Goal: Transaction & Acquisition: Book appointment/travel/reservation

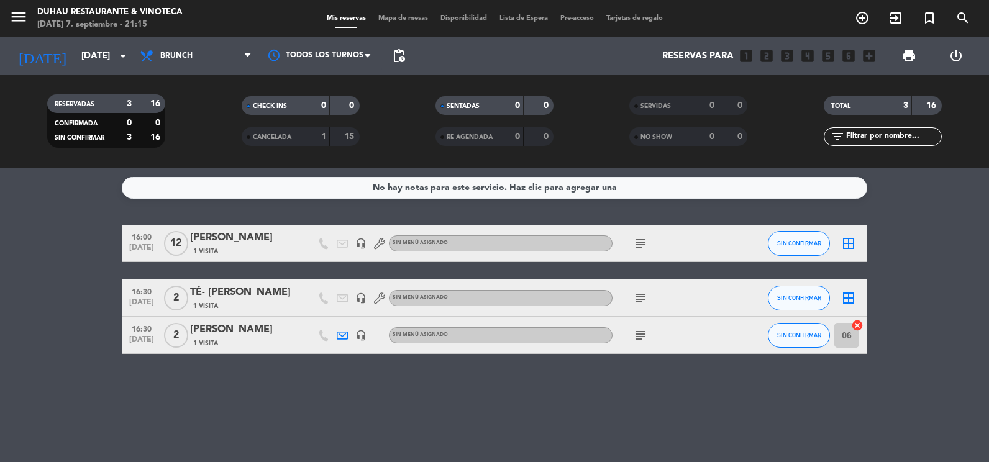
click at [32, 12] on span "menu" at bounding box center [23, 18] width 28 height 29
click at [23, 16] on icon "menu" at bounding box center [18, 16] width 19 height 19
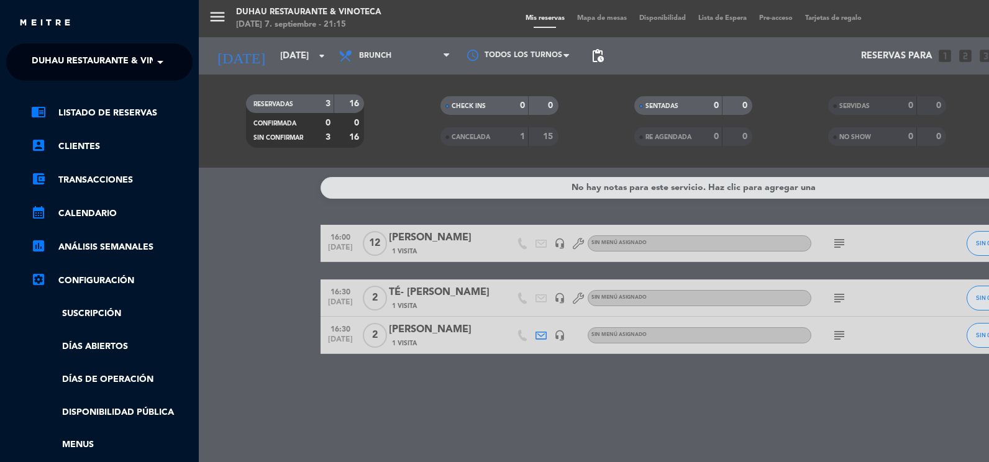
click at [71, 53] on span "Duhau Restaurante & Vinoteca" at bounding box center [109, 62] width 155 height 26
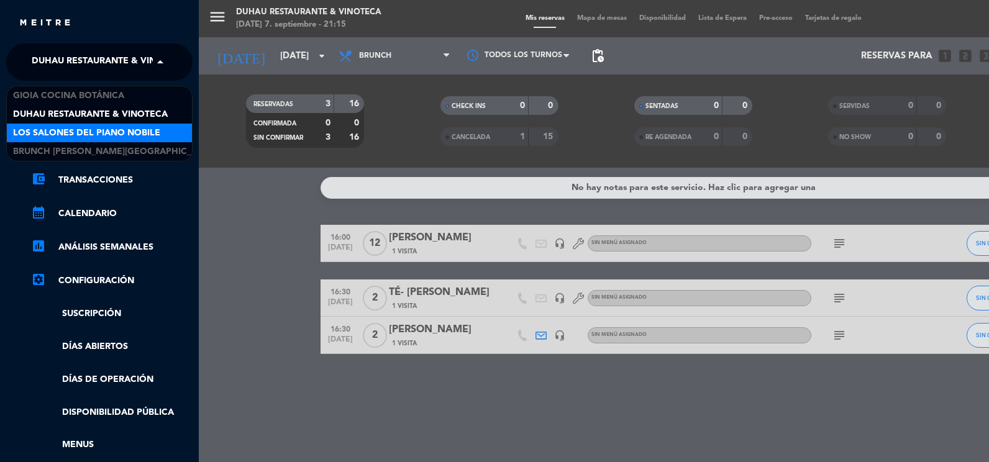
click at [59, 132] on span "Los Salones del Piano Nobile" at bounding box center [86, 133] width 147 height 14
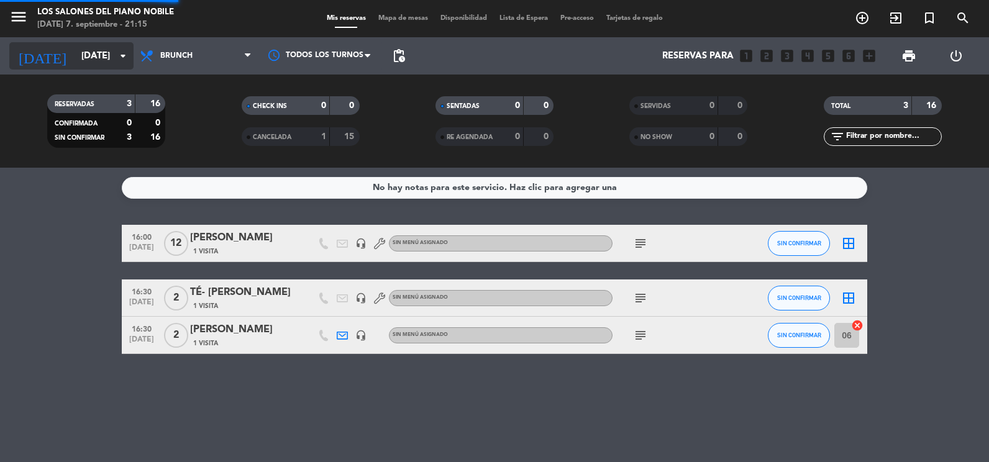
click at [75, 59] on input "[DATE]" at bounding box center [134, 56] width 119 height 23
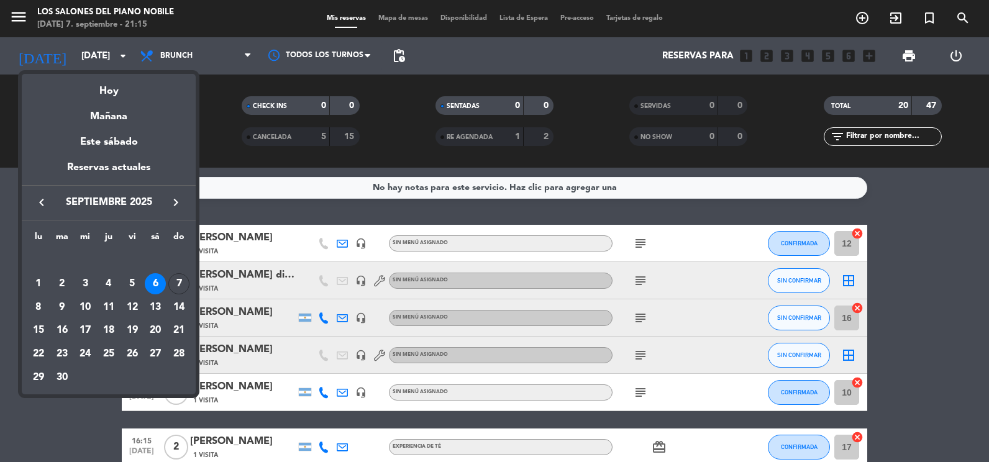
click at [169, 201] on icon "keyboard_arrow_right" at bounding box center [175, 202] width 15 height 15
click at [176, 354] on div "26" at bounding box center [178, 353] width 21 height 21
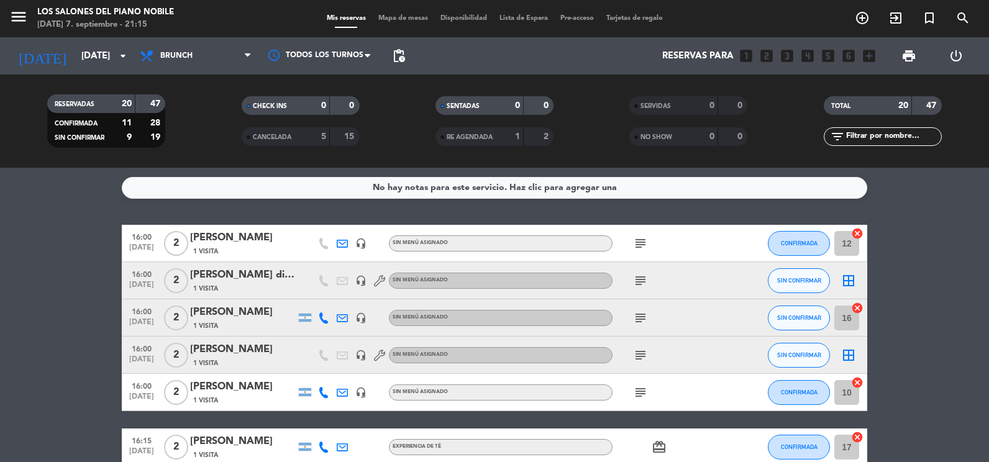
type input "[DATE]"
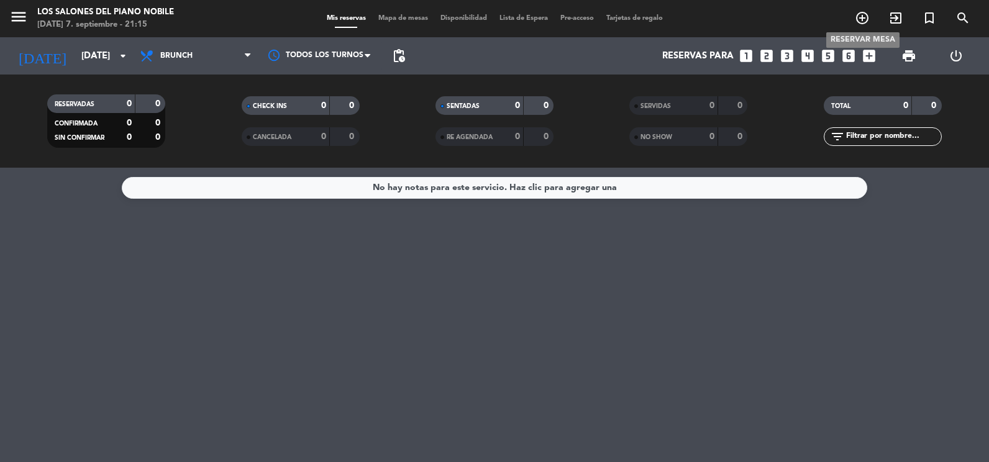
click at [864, 16] on icon "add_circle_outline" at bounding box center [861, 18] width 15 height 15
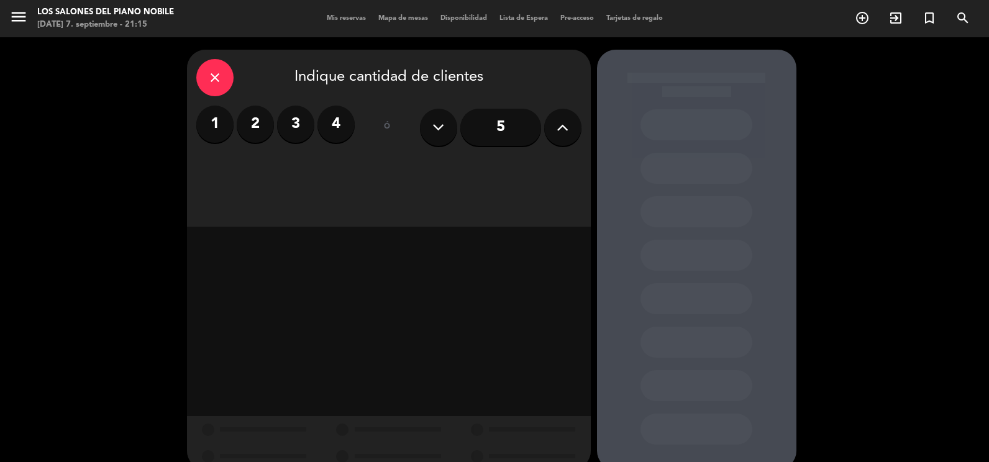
click at [553, 131] on button at bounding box center [562, 127] width 37 height 37
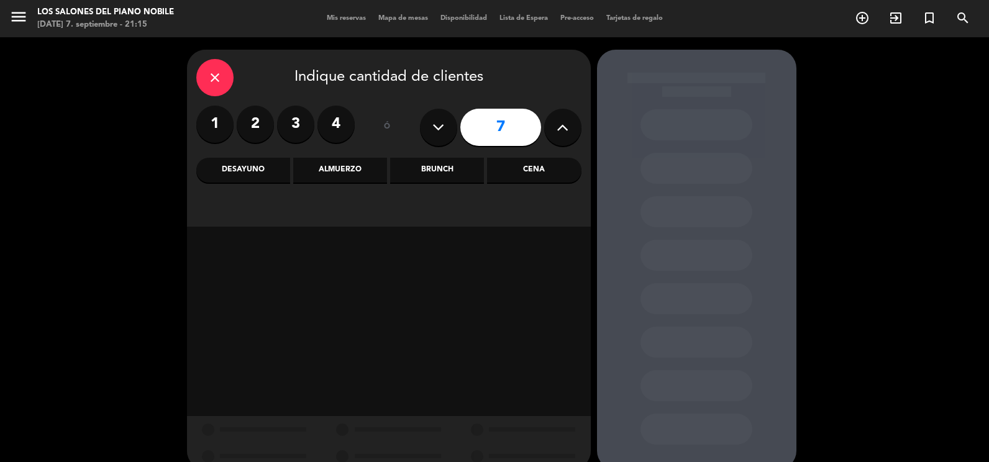
click at [553, 131] on button at bounding box center [562, 127] width 37 height 37
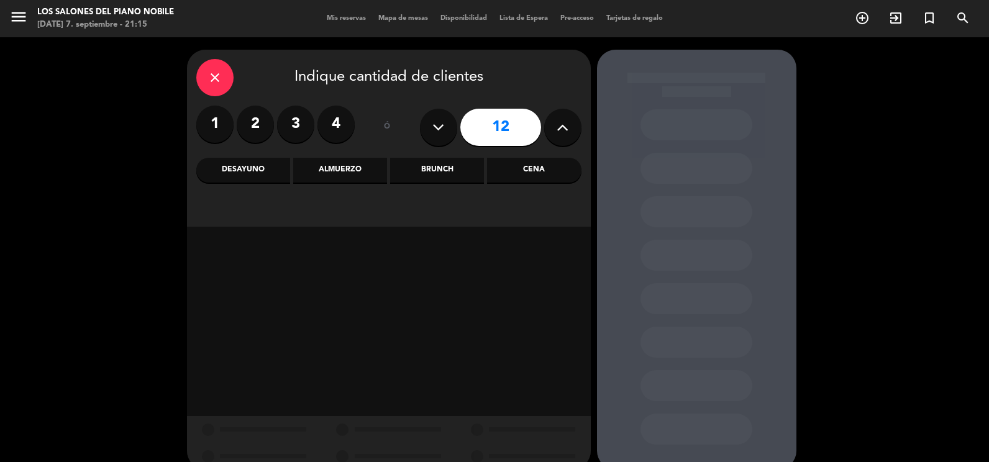
click at [553, 131] on button at bounding box center [562, 127] width 37 height 37
type input "15"
click at [433, 165] on div "Brunch" at bounding box center [437, 170] width 94 height 25
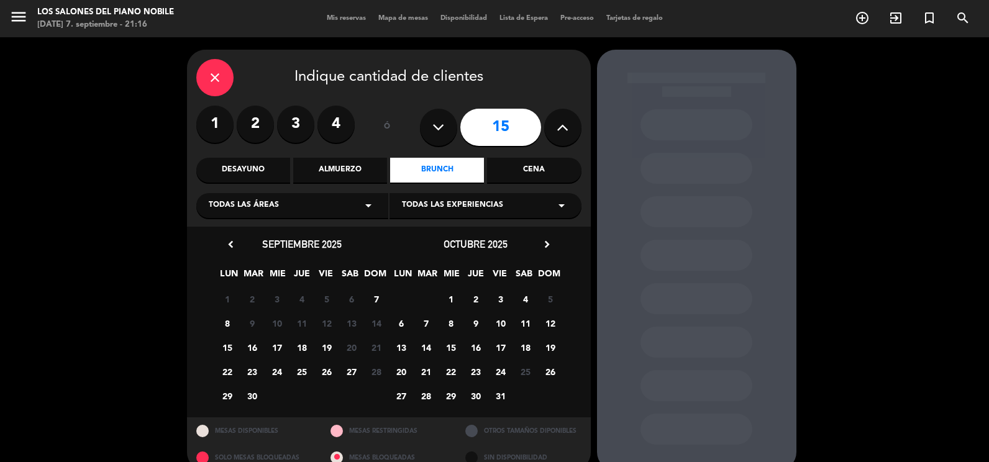
click at [550, 368] on span "26" at bounding box center [550, 371] width 20 height 20
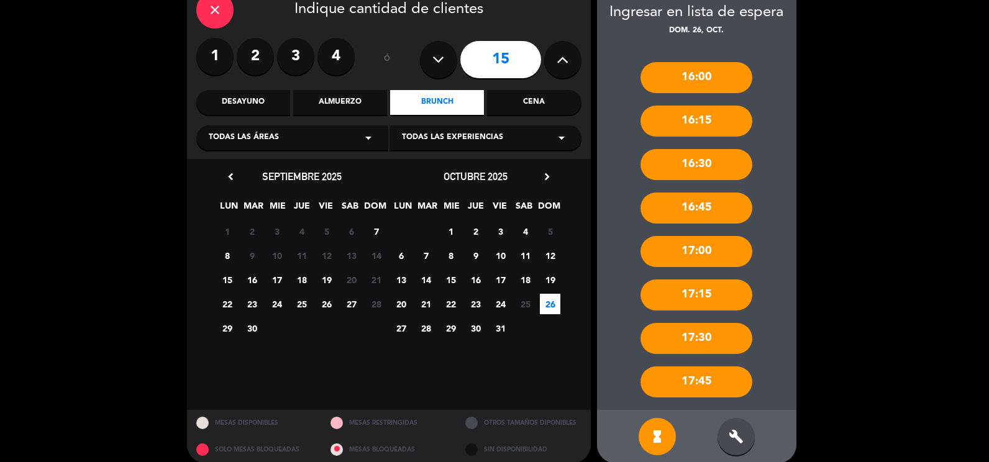
scroll to position [81, 0]
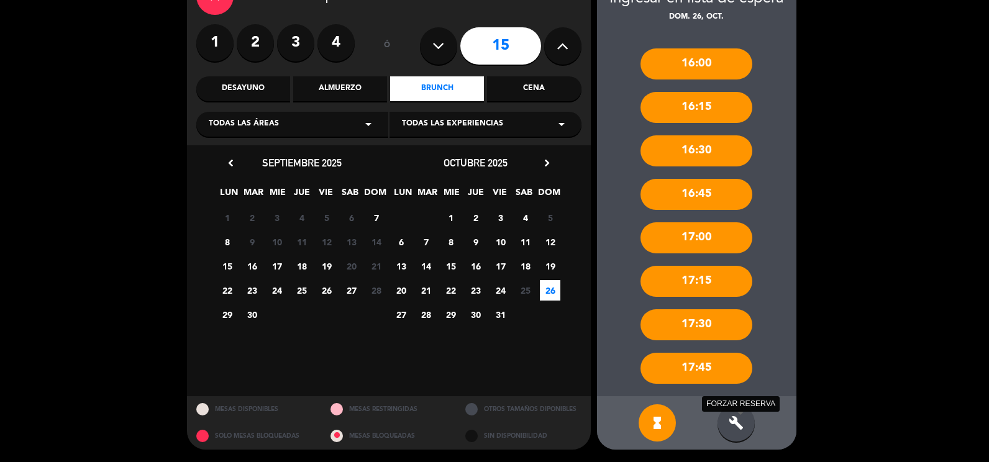
click at [731, 419] on icon "build" at bounding box center [735, 422] width 15 height 15
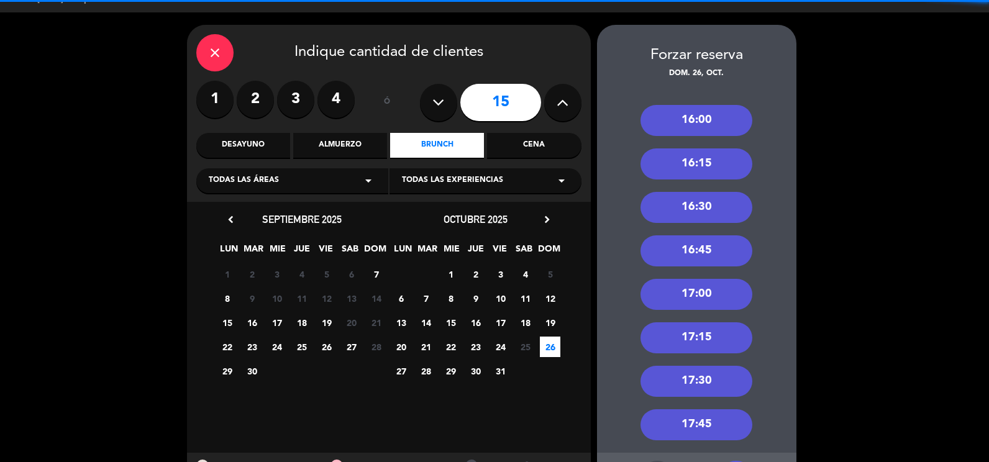
scroll to position [0, 0]
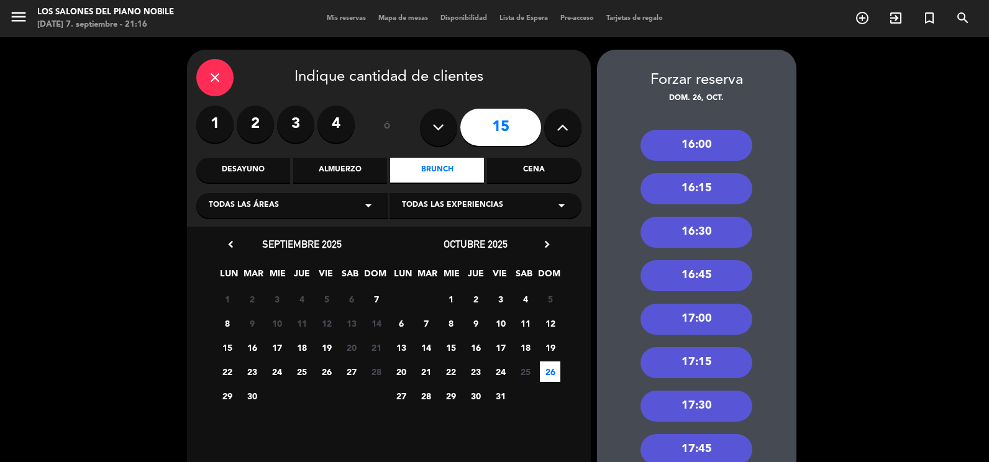
click at [687, 148] on div "16:00" at bounding box center [696, 145] width 112 height 31
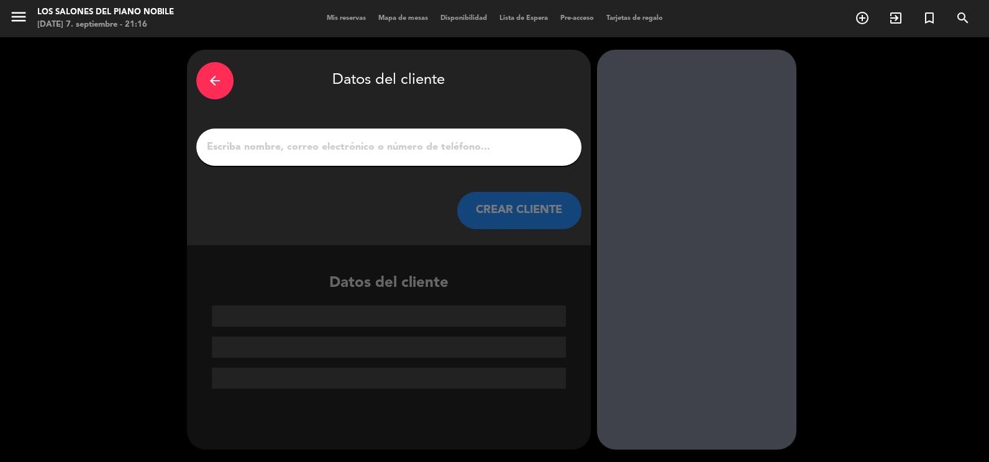
click at [351, 133] on div at bounding box center [388, 147] width 385 height 37
click at [351, 145] on input "1" at bounding box center [389, 146] width 366 height 17
click at [363, 144] on input "1" at bounding box center [389, 146] width 366 height 17
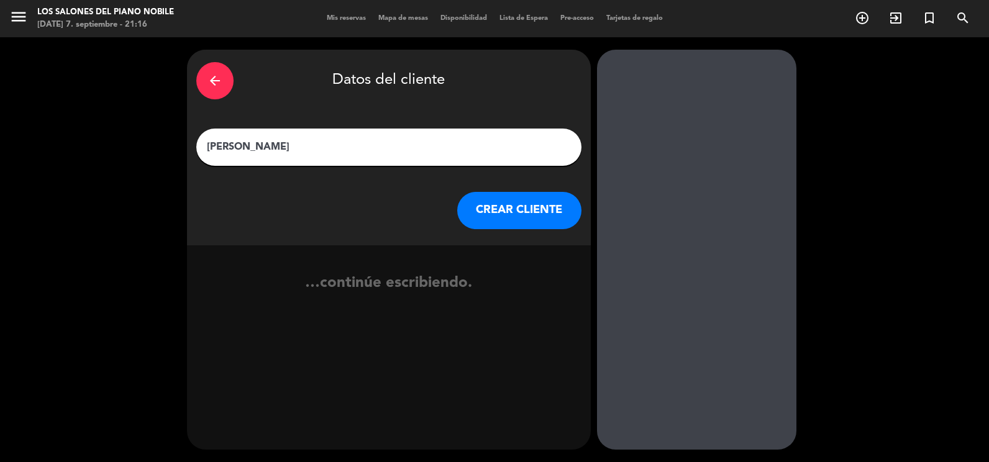
type input "[PERSON_NAME]"
click at [500, 217] on button "CREAR CLIENTE" at bounding box center [519, 210] width 124 height 37
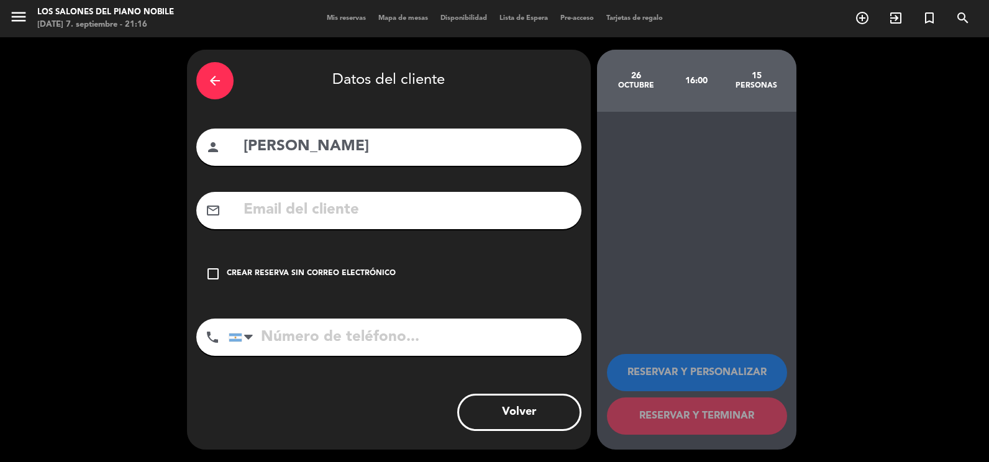
click at [293, 270] on div "Crear reserva sin correo electrónico" at bounding box center [311, 274] width 169 height 12
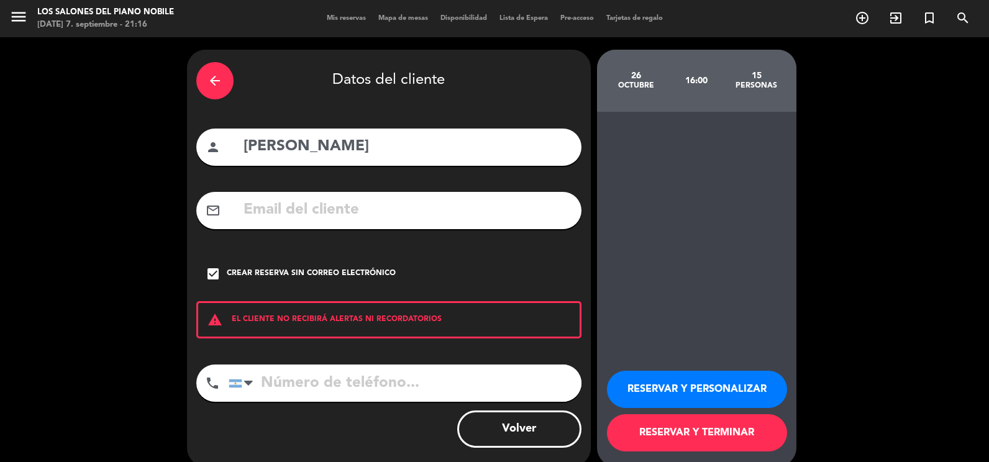
click at [647, 379] on button "RESERVAR Y PERSONALIZAR" at bounding box center [697, 389] width 180 height 37
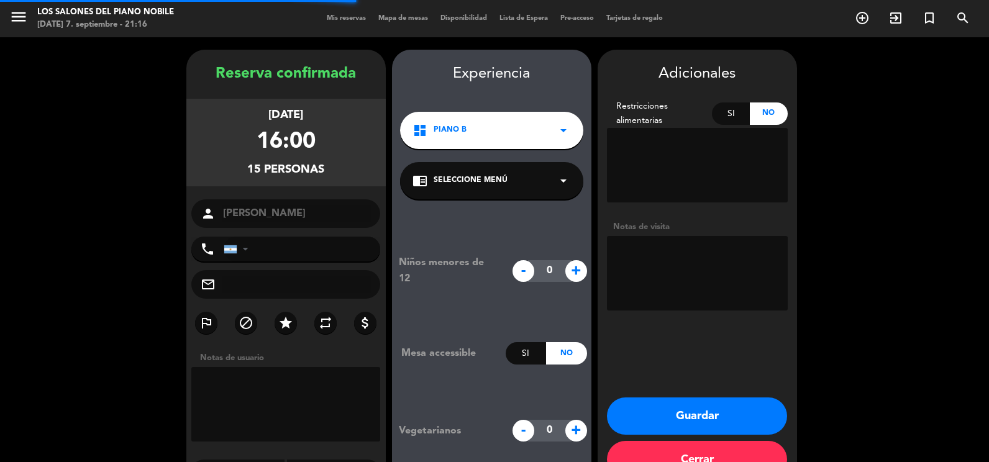
scroll to position [35, 0]
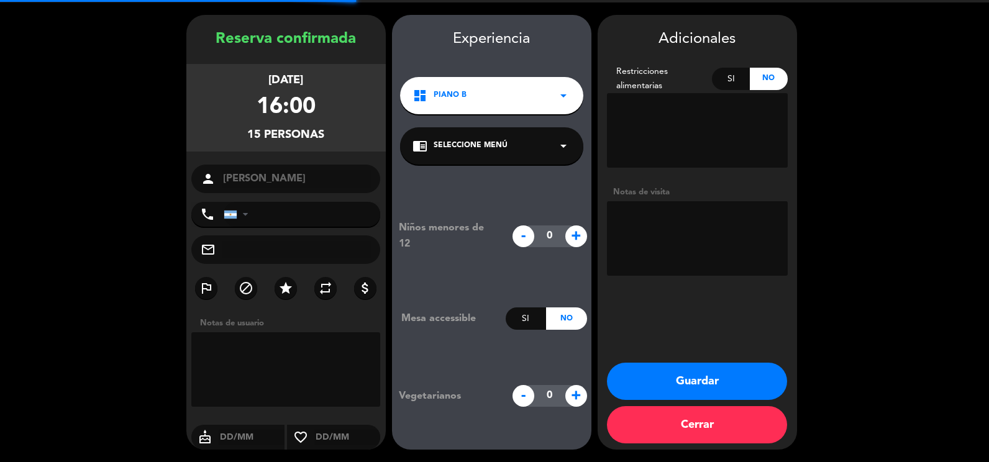
click at [677, 227] on textarea at bounding box center [697, 238] width 181 height 75
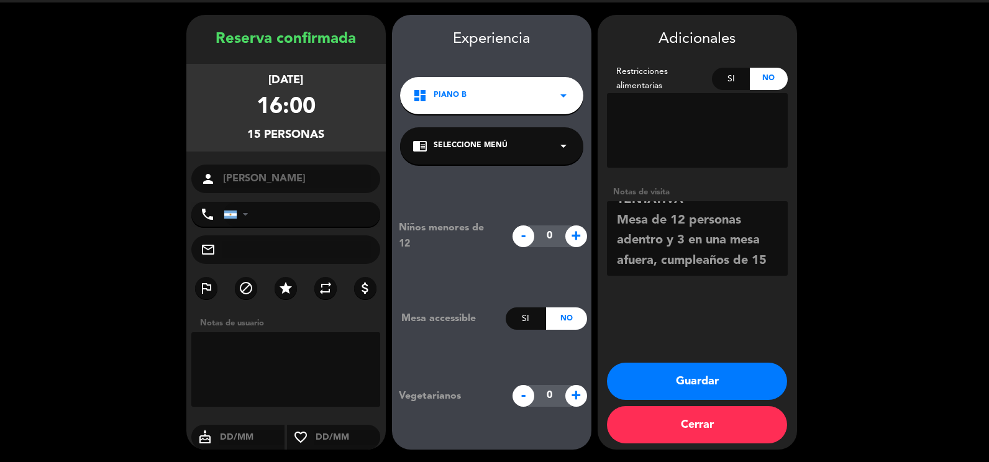
scroll to position [29, 0]
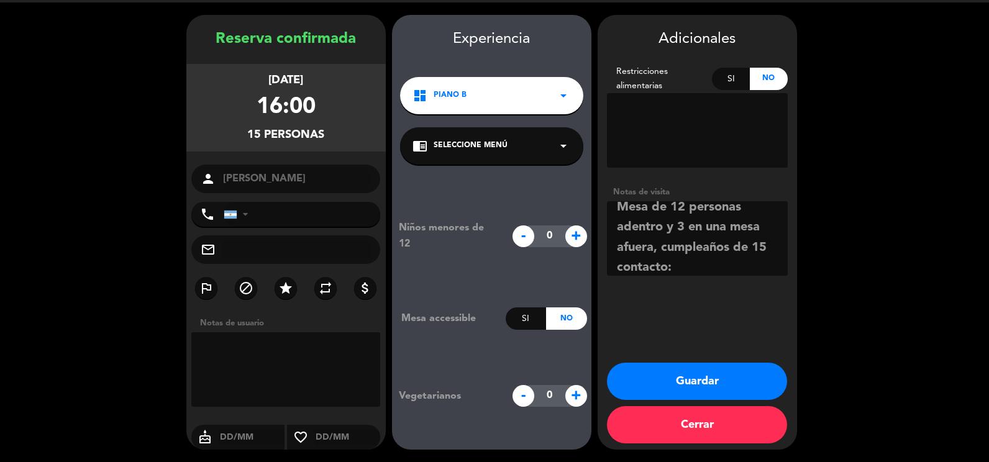
click at [765, 270] on textarea at bounding box center [697, 238] width 181 height 75
paste textarea "[EMAIL_ADDRESS][DOMAIN_NAME]"
type textarea "TENTATIVA Mesa de 12 personas adentro y 3 en una mesa afuera, cumpleaños de 15 …"
click at [701, 381] on button "Guardar" at bounding box center [697, 381] width 180 height 37
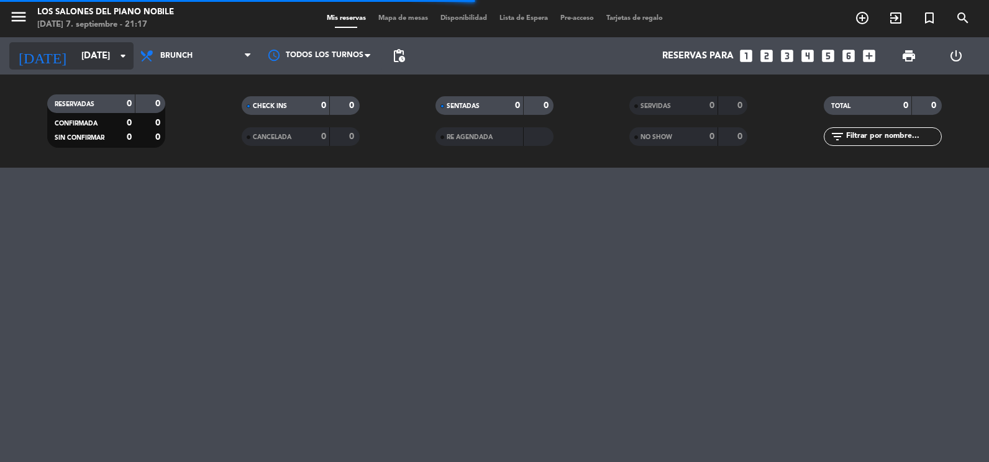
click at [75, 48] on input "[DATE]" at bounding box center [134, 56] width 119 height 23
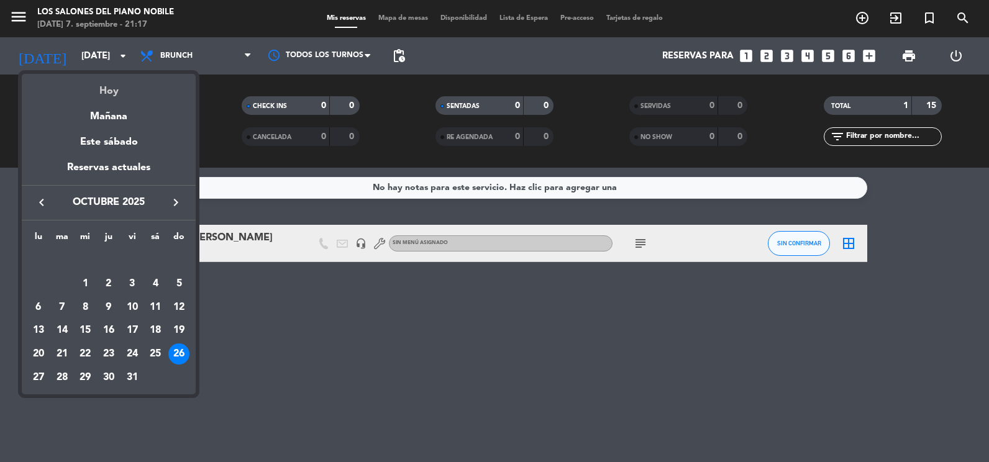
click at [97, 84] on div "Hoy" at bounding box center [109, 86] width 174 height 25
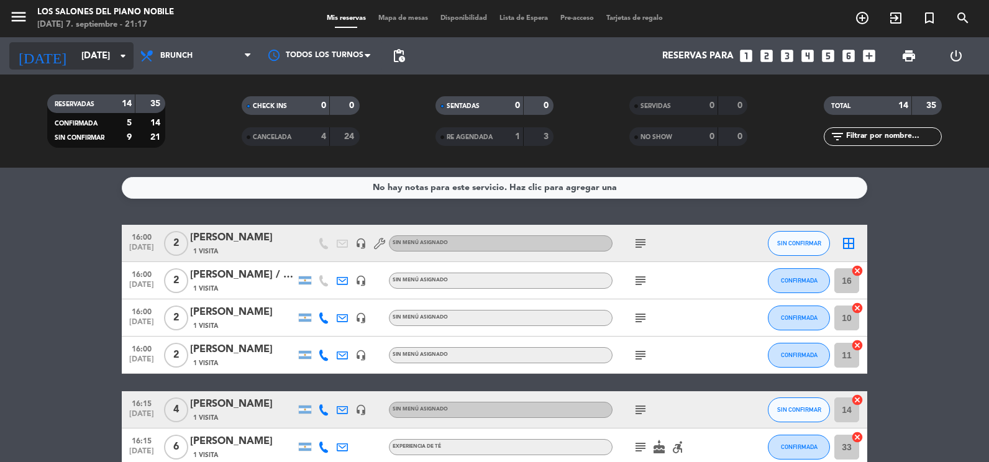
click at [75, 45] on input "[DATE]" at bounding box center [134, 56] width 119 height 23
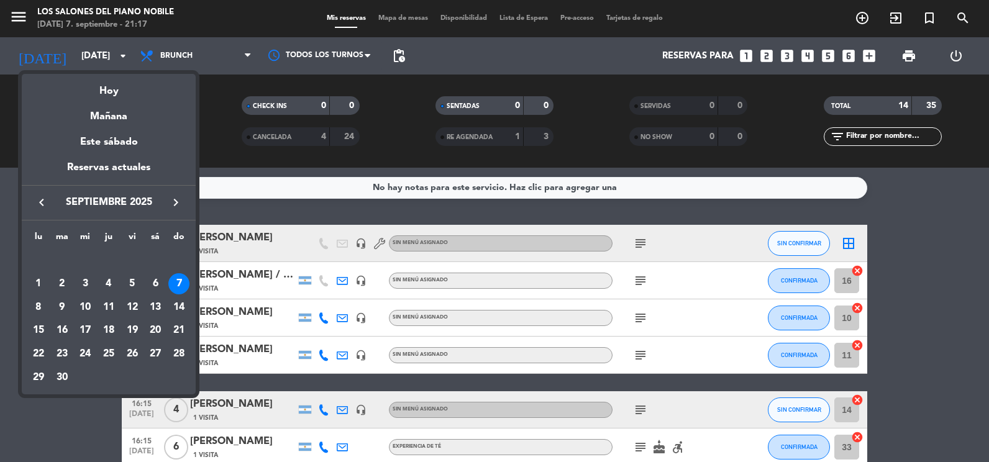
click at [178, 198] on icon "keyboard_arrow_right" at bounding box center [175, 202] width 15 height 15
click at [176, 353] on div "26" at bounding box center [178, 353] width 21 height 21
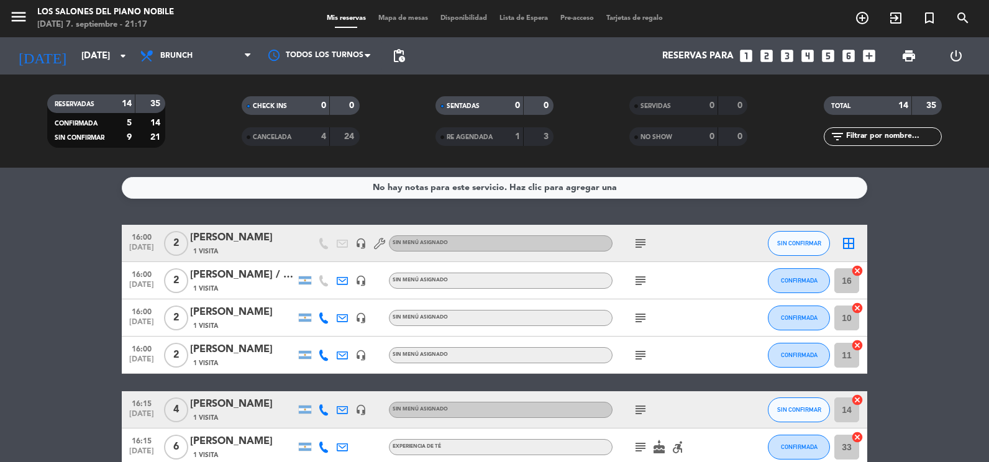
type input "[DATE]"
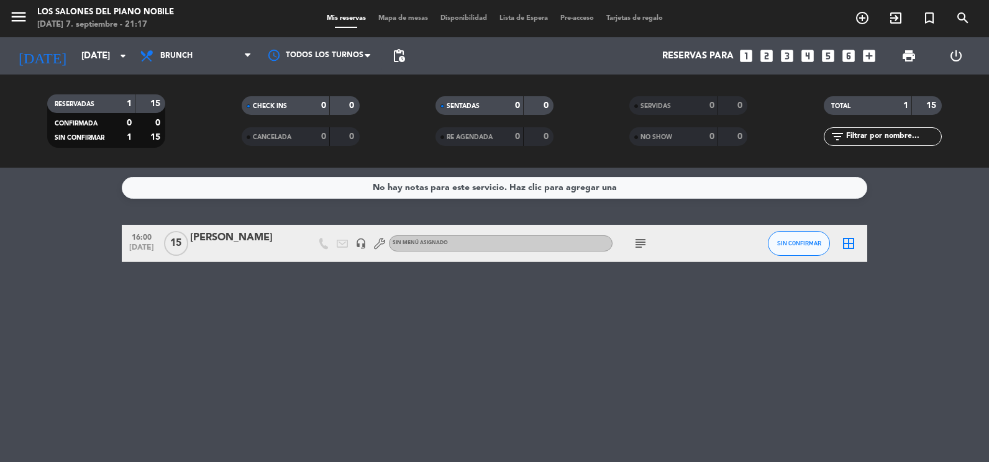
click at [279, 248] on div at bounding box center [243, 252] width 106 height 10
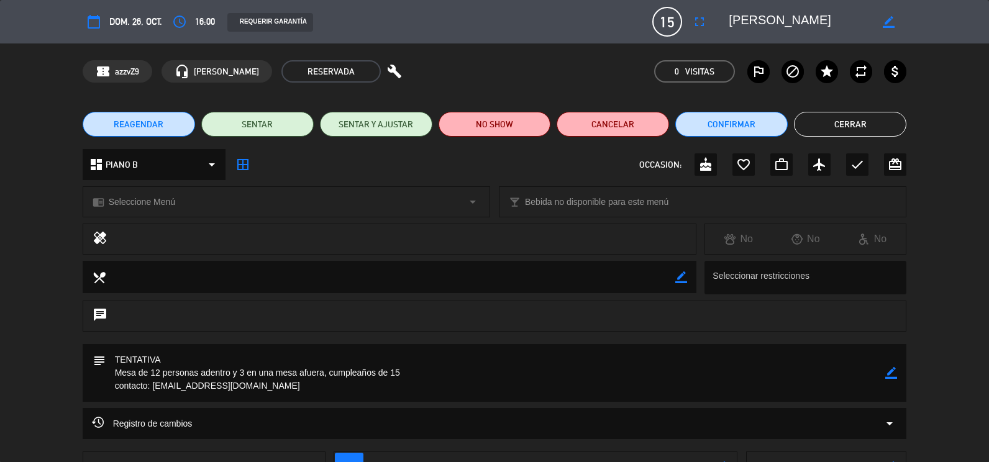
click at [876, 24] on div "border_color" at bounding box center [888, 22] width 35 height 22
click at [883, 21] on icon "border_color" at bounding box center [888, 22] width 12 height 12
click at [824, 27] on textarea at bounding box center [799, 22] width 142 height 22
type textarea "[PERSON_NAME]"
click at [890, 22] on icon at bounding box center [888, 22] width 12 height 12
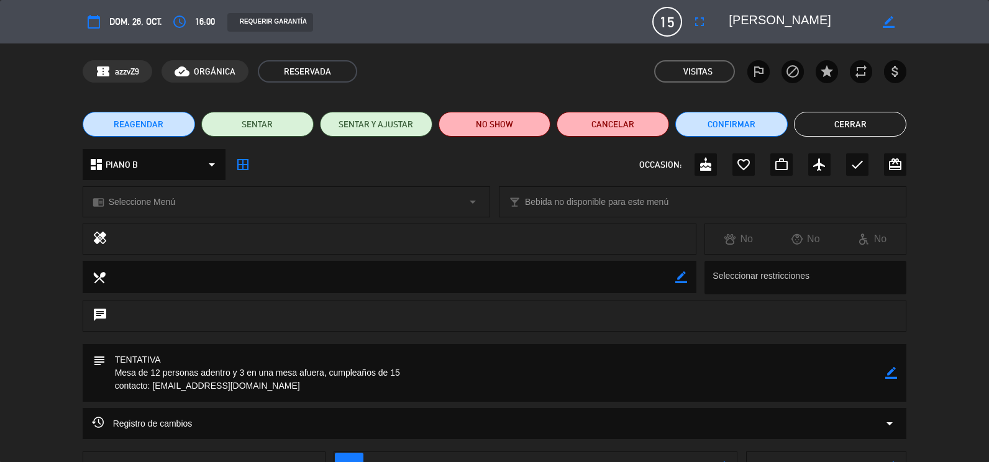
click at [888, 378] on icon "border_color" at bounding box center [891, 373] width 12 height 12
click at [422, 373] on textarea at bounding box center [496, 373] width 780 height 58
type textarea "TENTATIVA Mesa de 12 personas adentro y 3 en una mesa afuera, cumpleaños de 15.…"
click at [891, 374] on icon at bounding box center [891, 373] width 12 height 12
click at [868, 126] on button "Cerrar" at bounding box center [850, 124] width 112 height 25
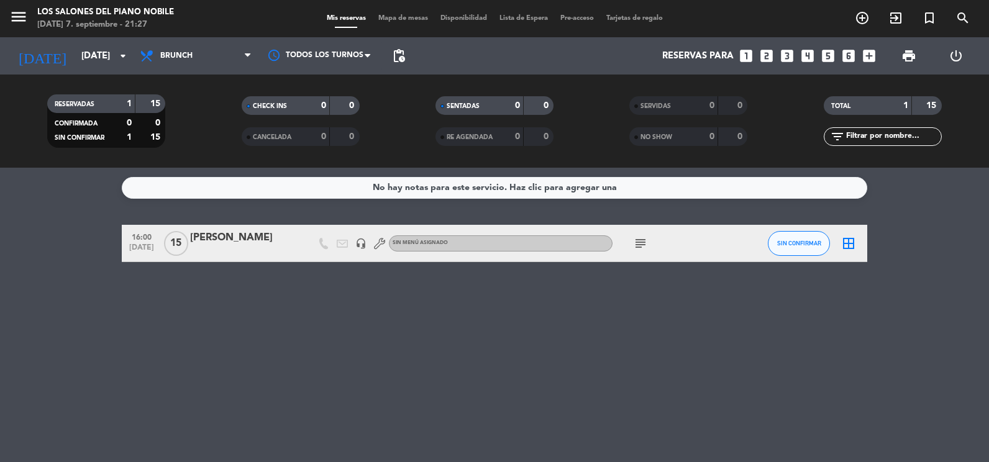
click at [644, 243] on icon "subject" at bounding box center [640, 243] width 15 height 15
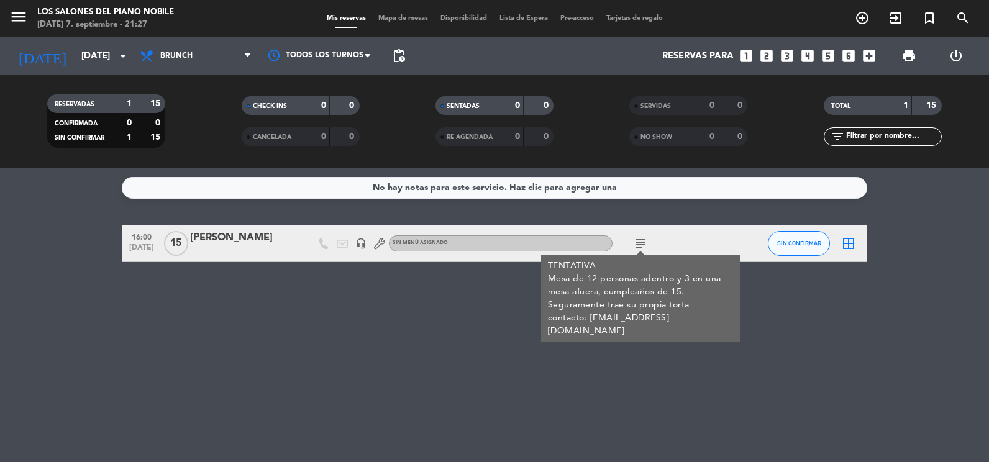
click at [644, 243] on icon "subject" at bounding box center [640, 243] width 15 height 15
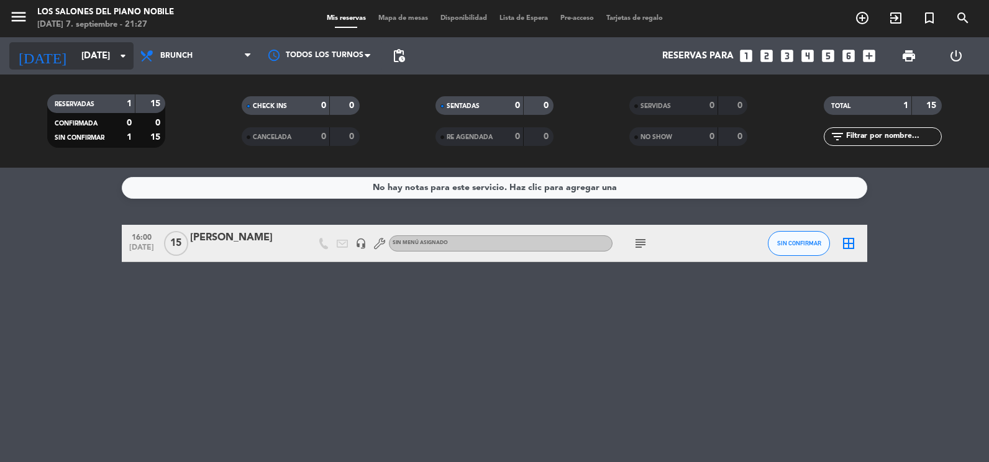
click at [75, 52] on input "[DATE]" at bounding box center [134, 56] width 119 height 23
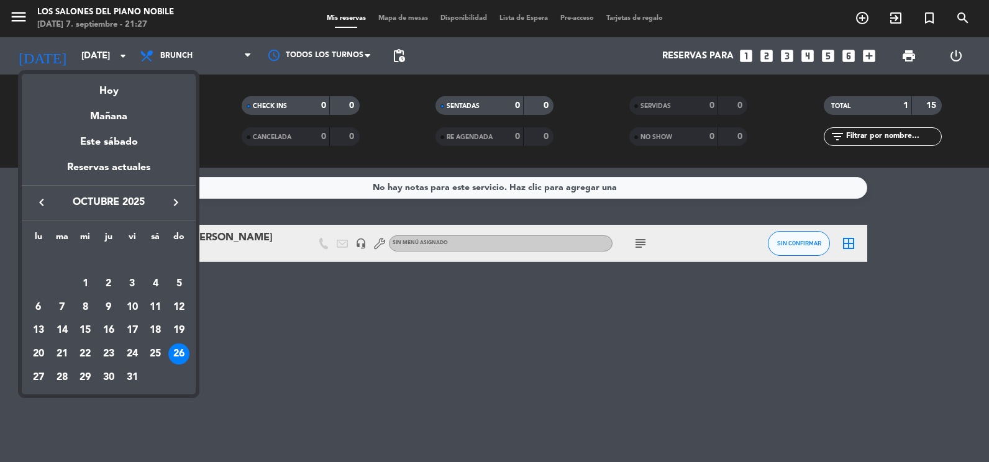
click at [50, 205] on button "keyboard_arrow_left" at bounding box center [41, 202] width 22 height 16
click at [107, 305] on div "11" at bounding box center [108, 307] width 21 height 21
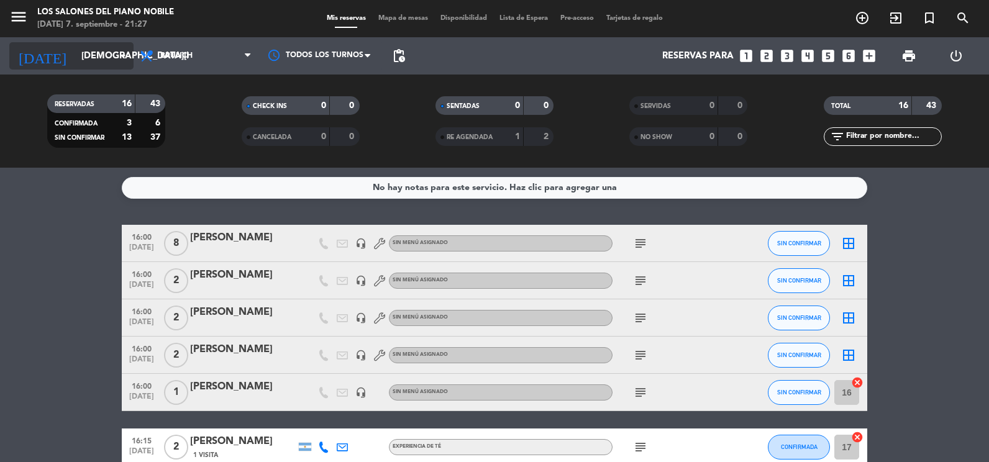
click at [75, 54] on input "[DEMOGRAPHIC_DATA][DATE]" at bounding box center [134, 56] width 119 height 23
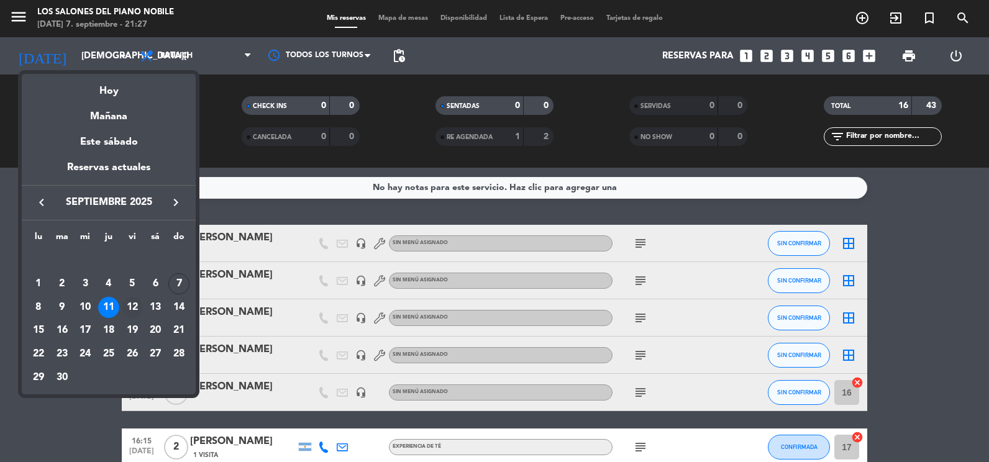
click at [134, 310] on div "12" at bounding box center [132, 307] width 21 height 21
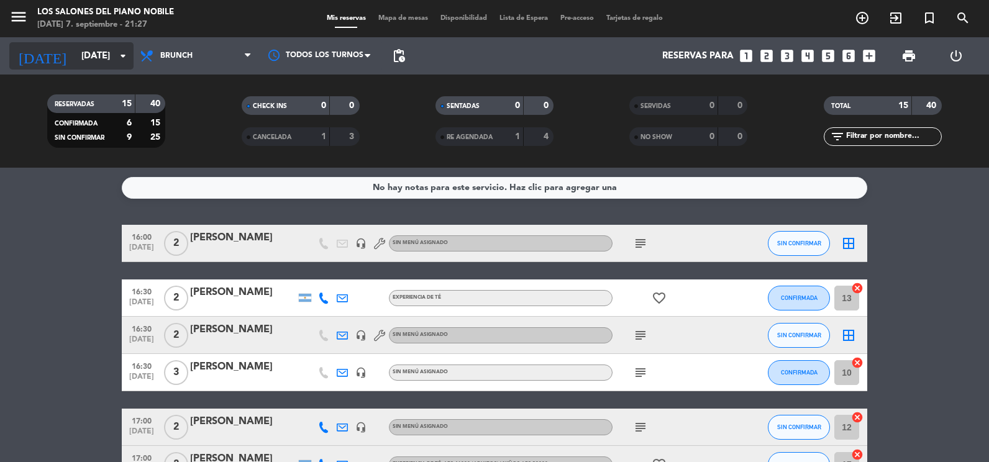
click at [101, 62] on input "[DATE]" at bounding box center [134, 56] width 119 height 23
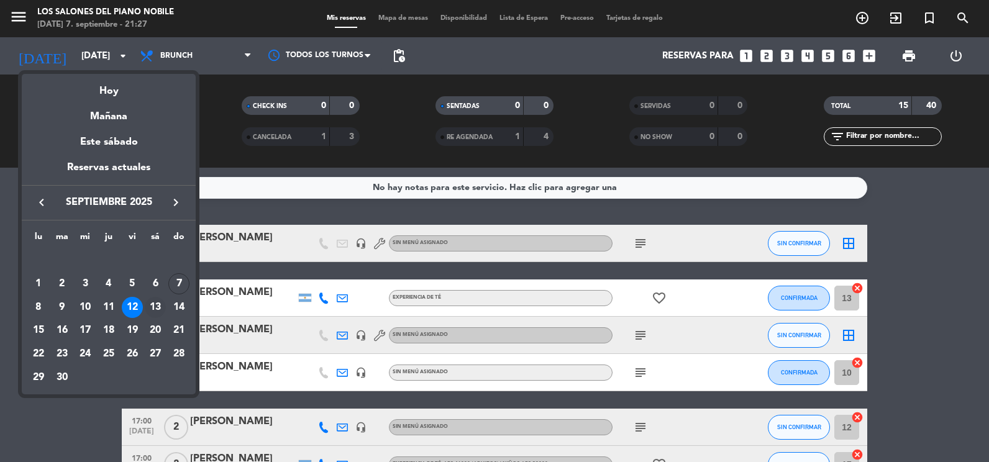
click at [158, 309] on div "13" at bounding box center [155, 307] width 21 height 21
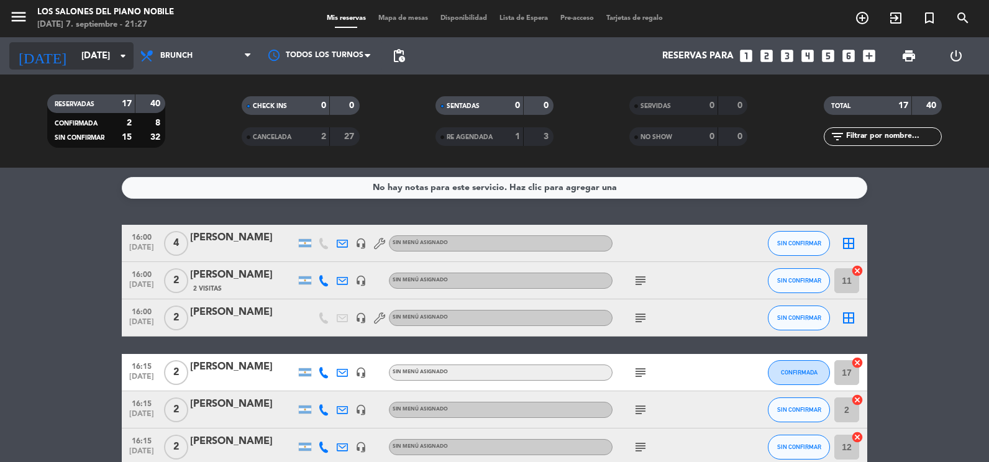
click at [94, 55] on input "[DATE]" at bounding box center [134, 56] width 119 height 23
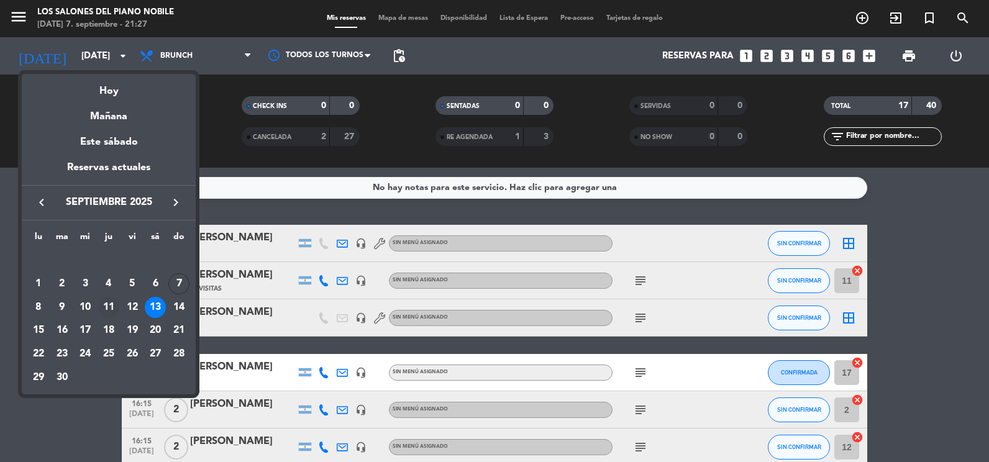
click at [106, 307] on div "11" at bounding box center [108, 307] width 21 height 21
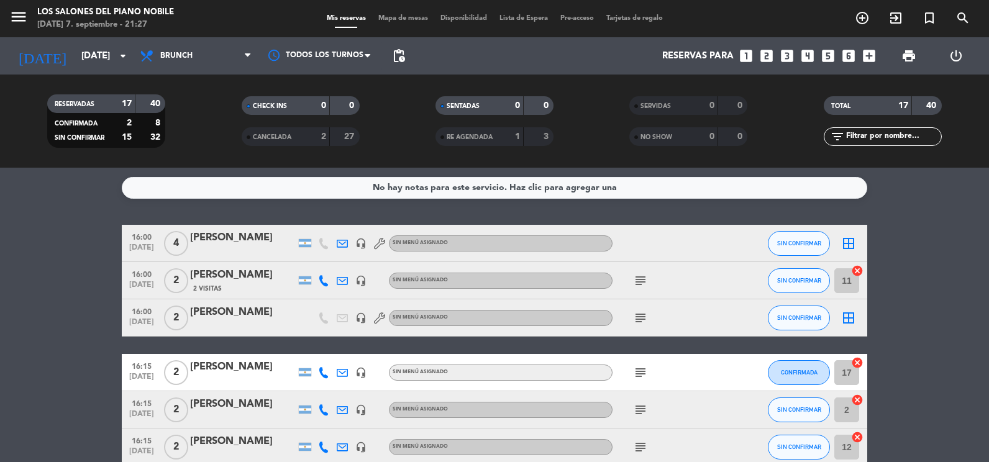
type input "[DEMOGRAPHIC_DATA][DATE]"
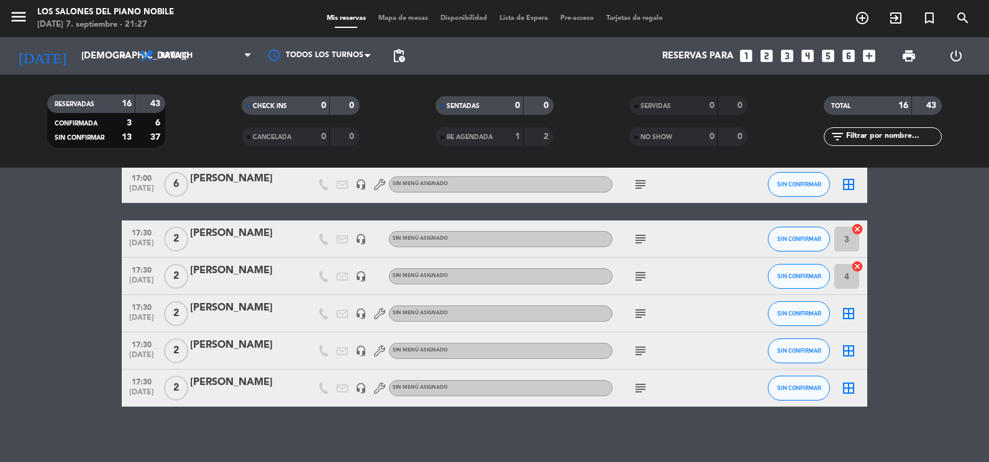
scroll to position [491, 0]
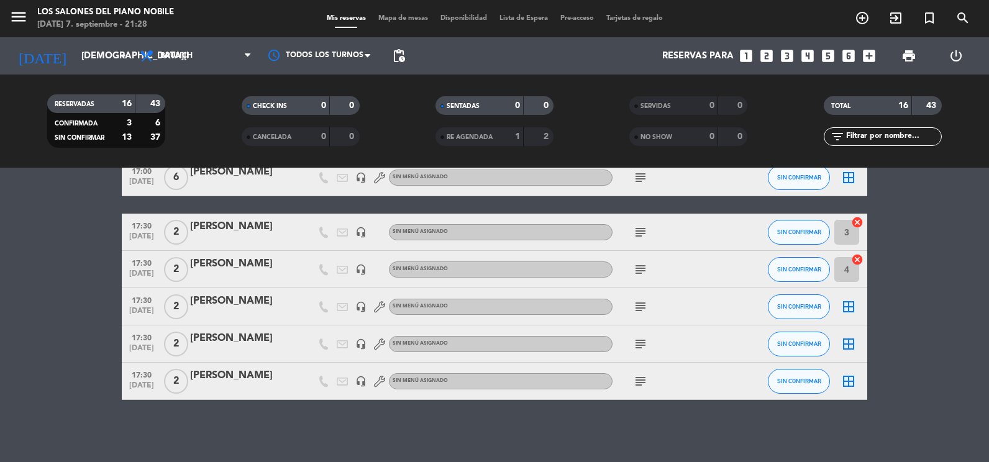
click at [358, 376] on icon "headset_mic" at bounding box center [360, 381] width 11 height 11
click at [363, 343] on icon "headset_mic" at bounding box center [360, 343] width 11 height 11
click at [361, 301] on icon "headset_mic" at bounding box center [360, 306] width 11 height 11
click at [366, 269] on div "headset_mic" at bounding box center [360, 269] width 19 height 37
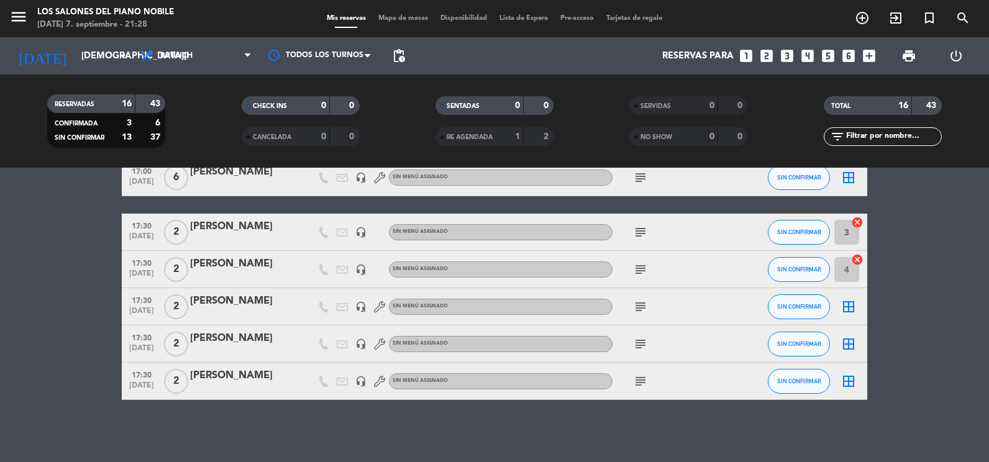
click at [363, 268] on icon "headset_mic" at bounding box center [360, 269] width 11 height 11
click at [638, 233] on icon "subject" at bounding box center [640, 232] width 15 height 15
click at [642, 269] on icon "subject" at bounding box center [640, 269] width 15 height 15
click at [641, 307] on icon "subject" at bounding box center [640, 306] width 15 height 15
click at [640, 341] on icon "subject" at bounding box center [640, 344] width 15 height 15
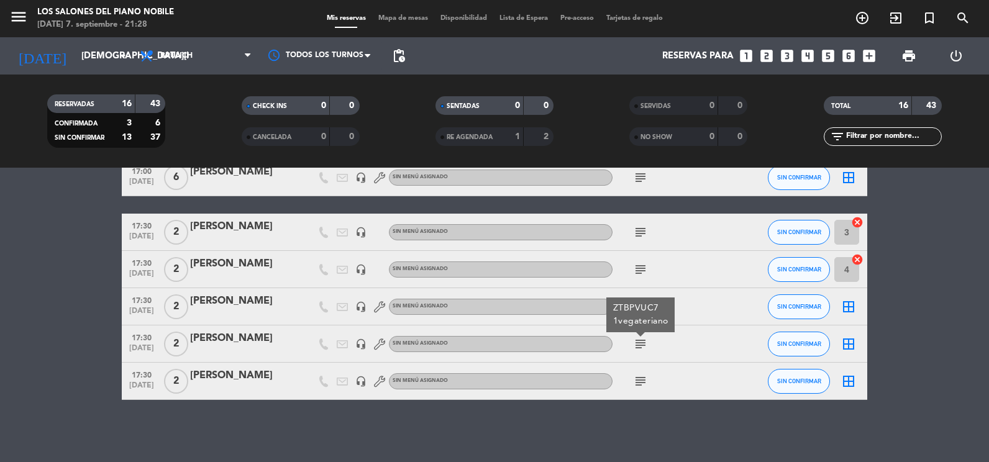
click at [642, 386] on icon "subject" at bounding box center [640, 381] width 15 height 15
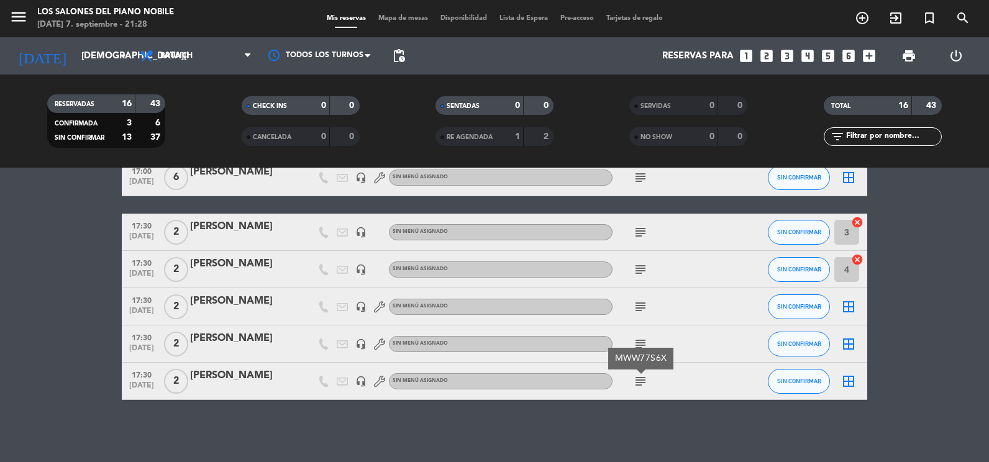
click at [625, 409] on div "No hay notas para este servicio. Haz clic para agregar una 16:00 [DATE] 8 [PERS…" at bounding box center [494, 315] width 989 height 294
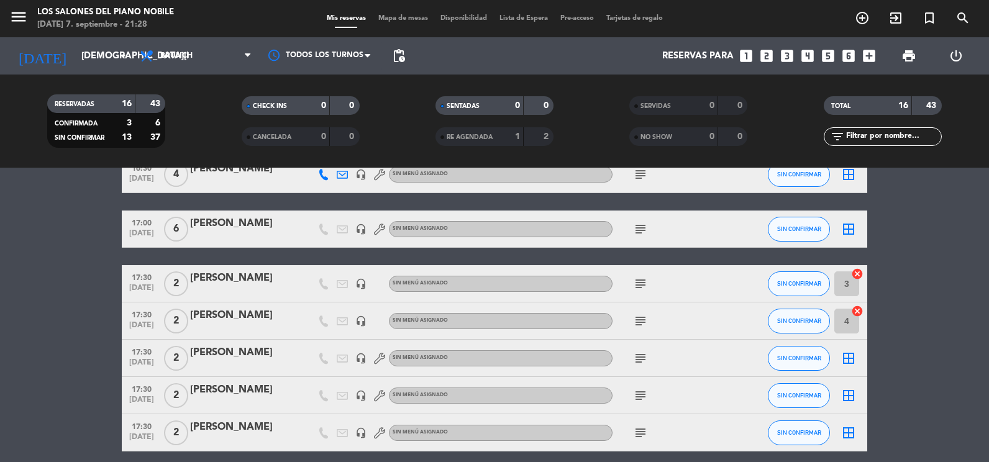
scroll to position [366, 0]
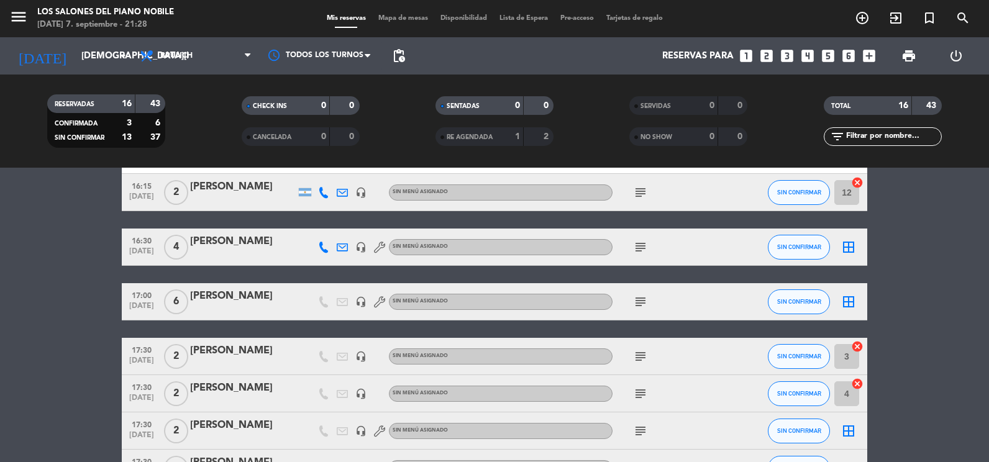
click at [636, 301] on icon "subject" at bounding box center [640, 301] width 15 height 15
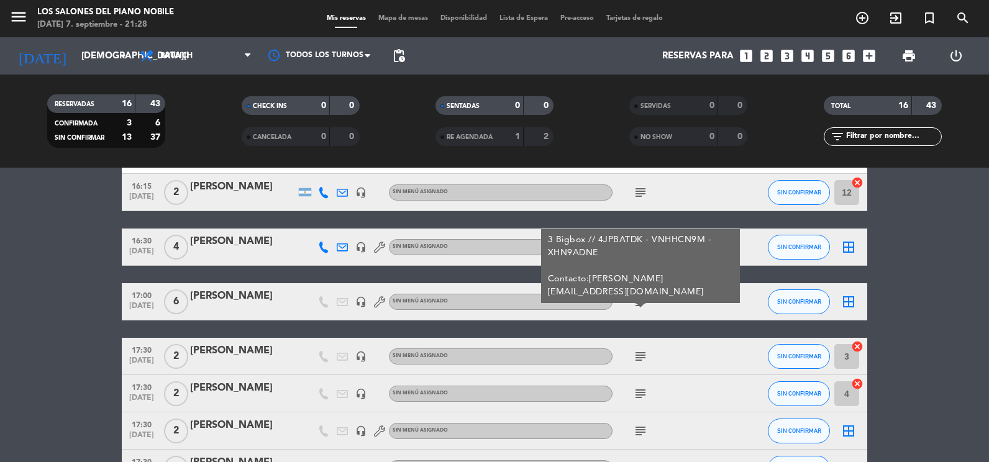
click at [916, 281] on bookings-row "16:00 [DATE] 8 [PERSON_NAME] headset_mic Sin menú asignado subject SIN CONFIRMA…" at bounding box center [494, 191] width 989 height 666
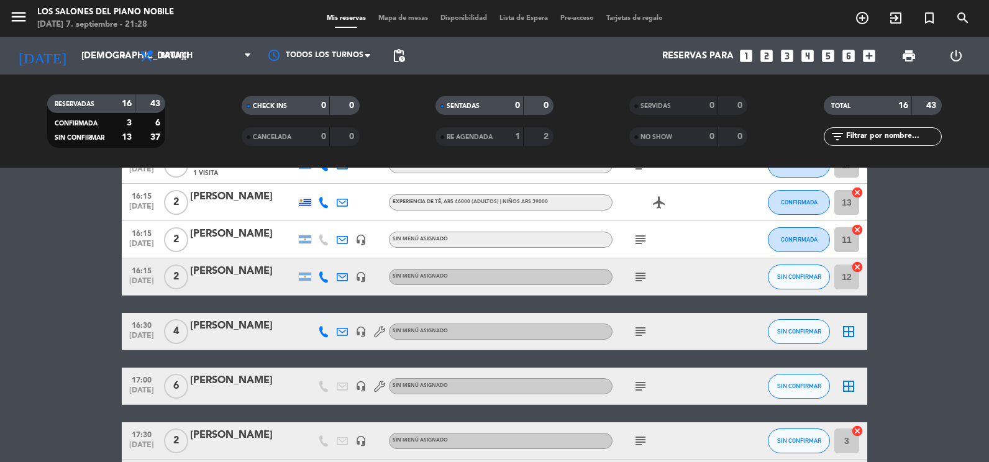
scroll to position [242, 0]
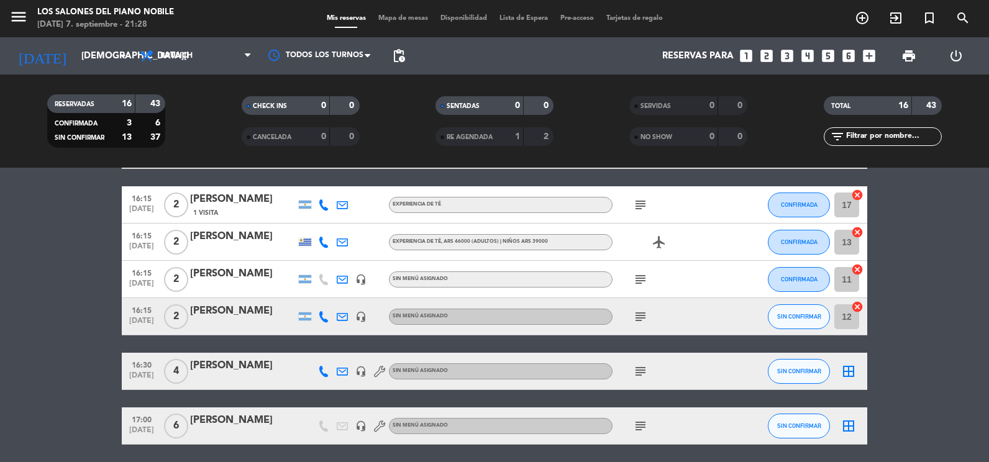
click at [636, 315] on icon "subject" at bounding box center [640, 316] width 15 height 15
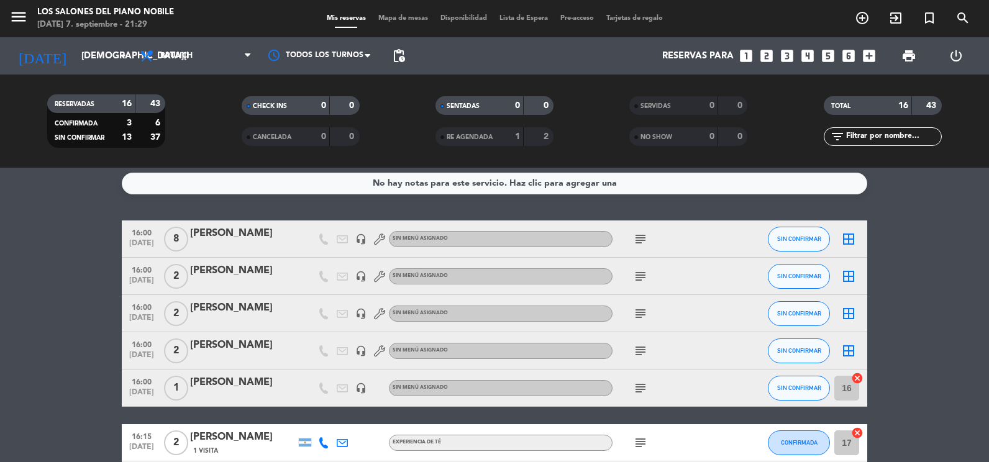
scroll to position [0, 0]
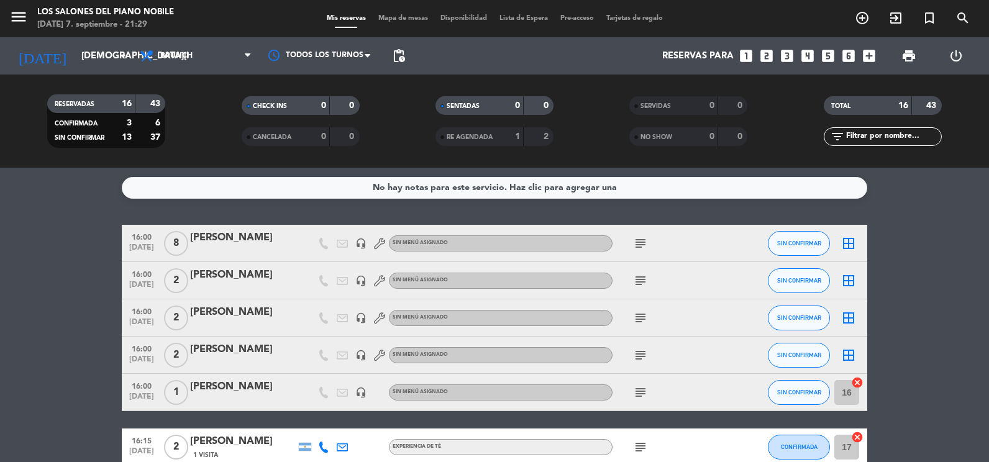
click at [641, 241] on icon "subject" at bounding box center [640, 243] width 15 height 15
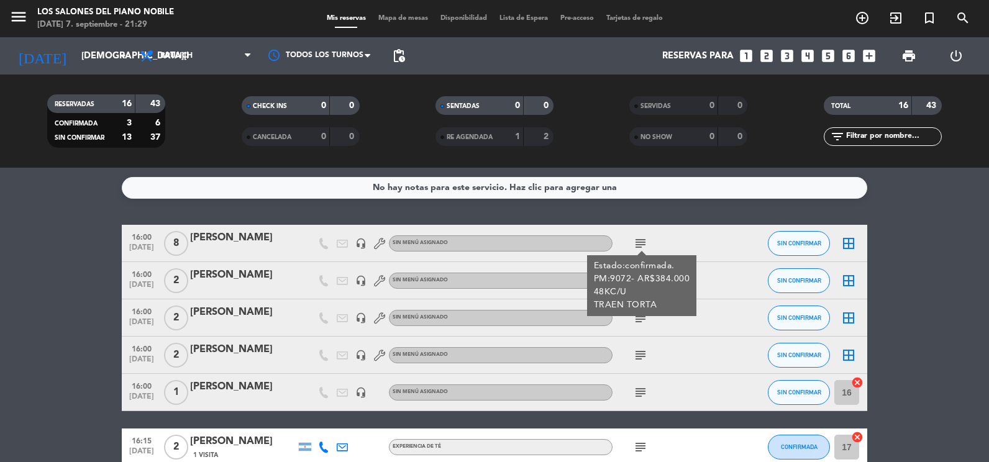
click at [643, 242] on icon "subject" at bounding box center [640, 243] width 15 height 15
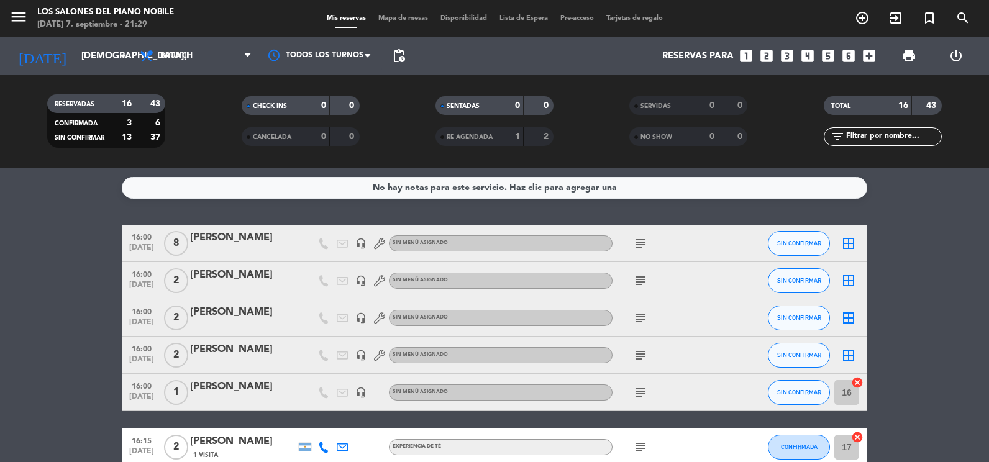
click at [642, 283] on icon "subject" at bounding box center [640, 280] width 15 height 15
click at [643, 322] on icon "subject" at bounding box center [640, 317] width 15 height 15
click at [639, 354] on icon "subject" at bounding box center [640, 355] width 15 height 15
click at [642, 393] on icon "subject" at bounding box center [640, 392] width 15 height 15
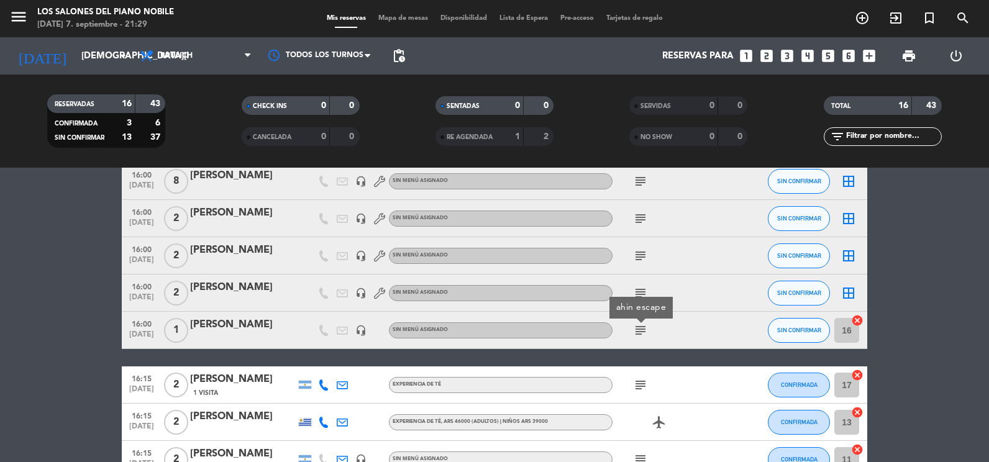
click at [641, 381] on icon "subject" at bounding box center [640, 385] width 15 height 15
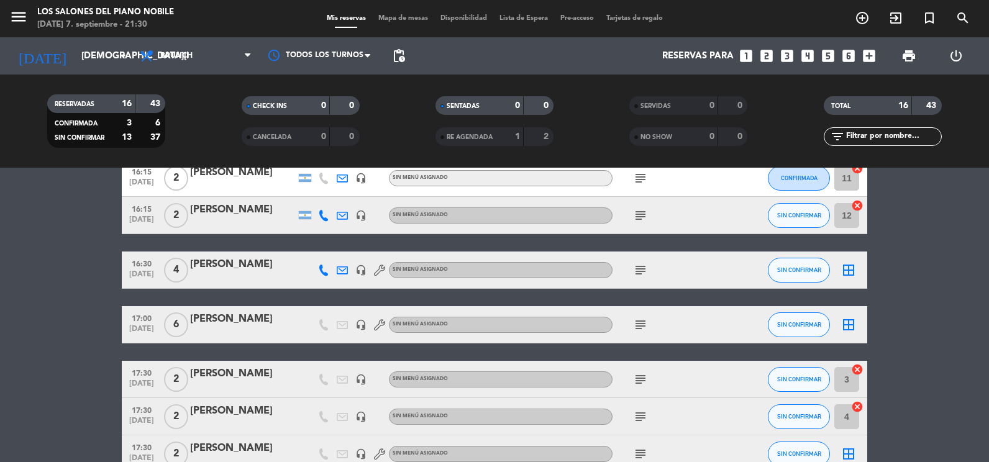
scroll to position [373, 0]
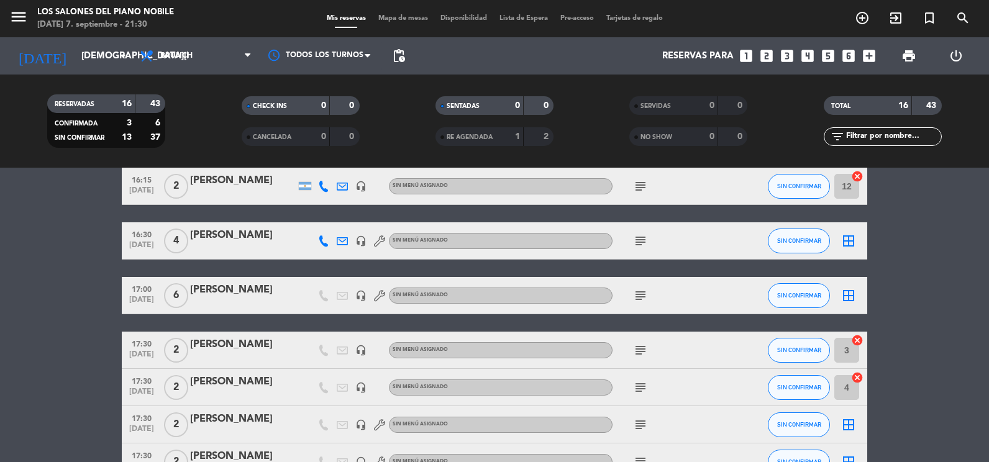
click at [644, 235] on icon "subject" at bounding box center [640, 240] width 15 height 15
click at [91, 308] on bookings-row "16:00 [DATE] 8 [PERSON_NAME] headset_mic Sin menú asignado subject SIN CONFIRMA…" at bounding box center [494, 185] width 989 height 666
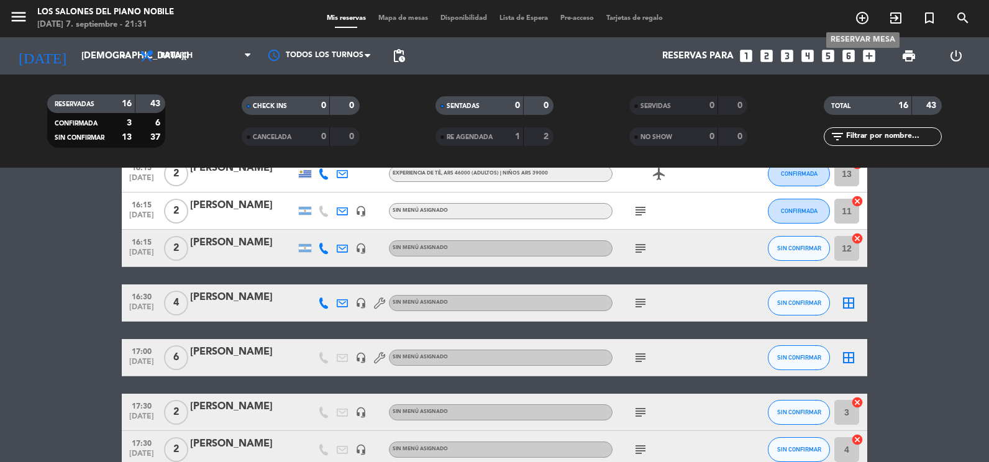
click at [862, 20] on icon "add_circle_outline" at bounding box center [861, 18] width 15 height 15
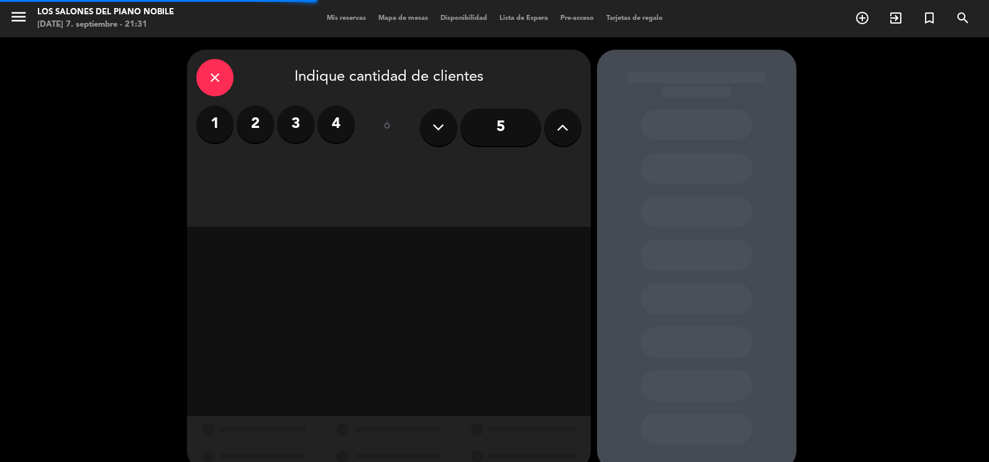
click at [245, 125] on label "2" at bounding box center [255, 124] width 37 height 37
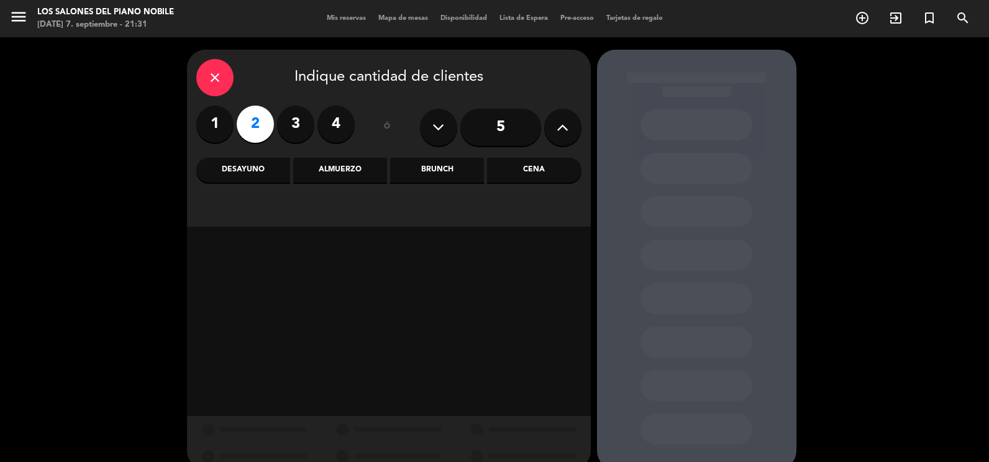
click at [458, 171] on div "Brunch" at bounding box center [437, 170] width 94 height 25
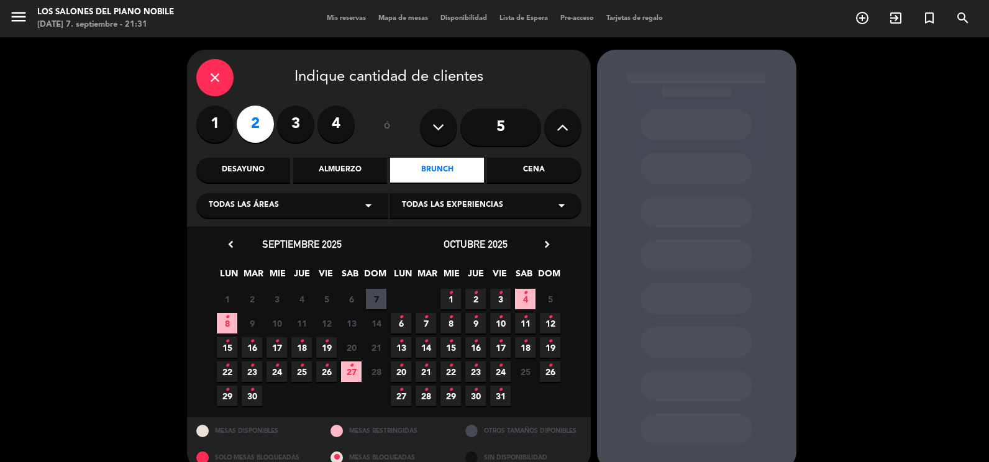
click at [219, 82] on icon "close" at bounding box center [214, 77] width 15 height 15
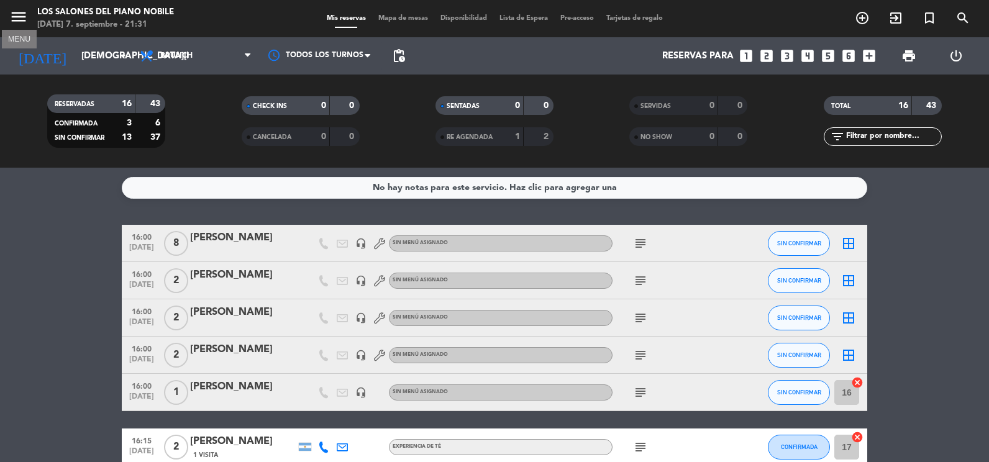
click at [16, 13] on icon "menu" at bounding box center [18, 16] width 19 height 19
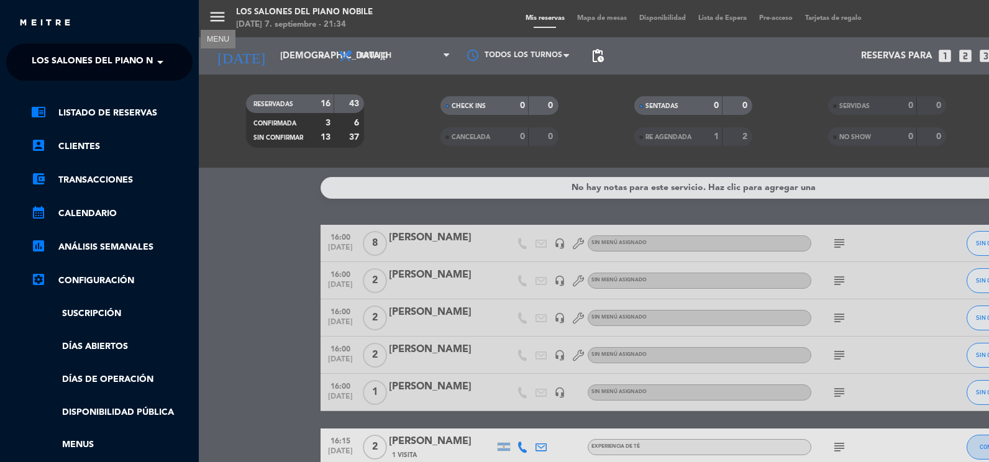
click at [286, 258] on div "menu MENU Los Salones del Piano [PERSON_NAME][DATE] 7. septiembre - 21:34 Mis r…" at bounding box center [693, 231] width 989 height 462
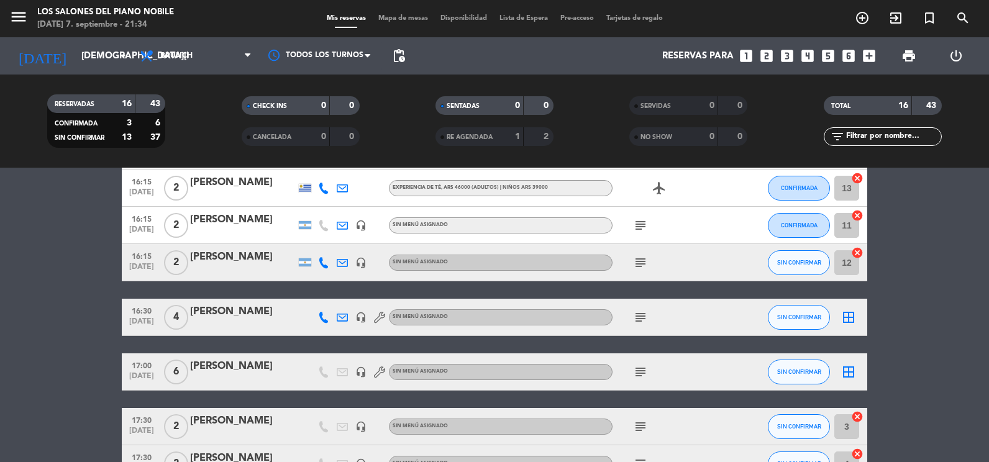
scroll to position [310, 0]
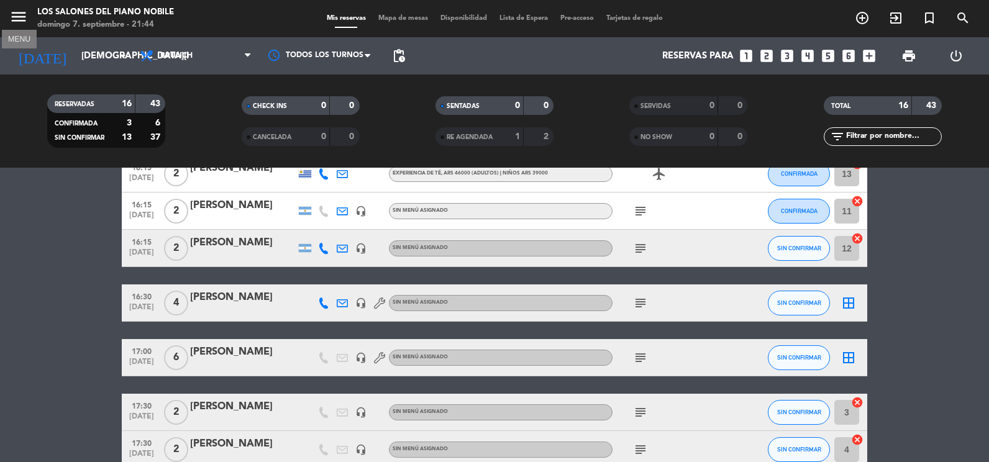
click at [12, 21] on icon "menu" at bounding box center [18, 16] width 19 height 19
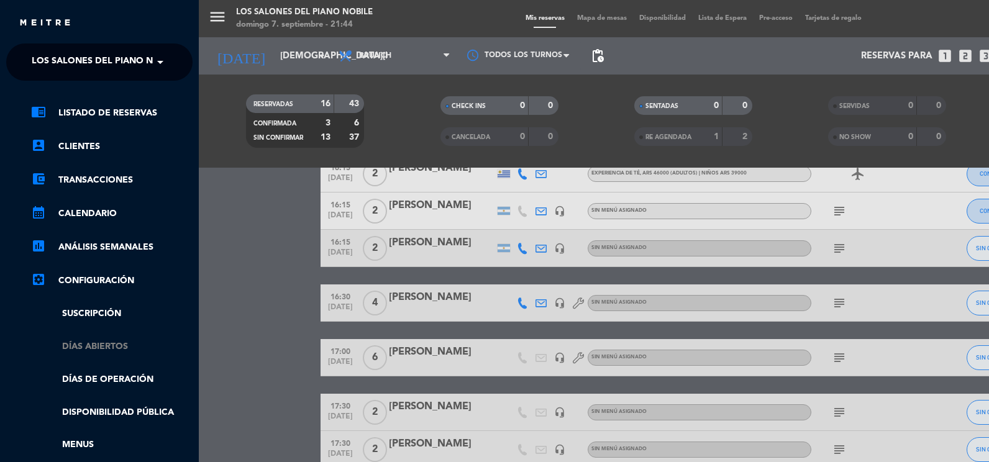
click at [115, 352] on link "Días abiertos" at bounding box center [111, 347] width 161 height 14
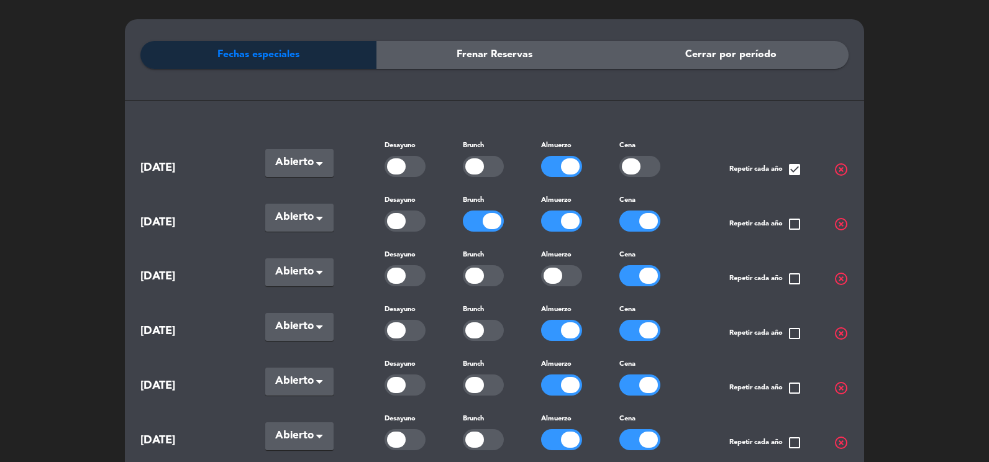
scroll to position [62, 0]
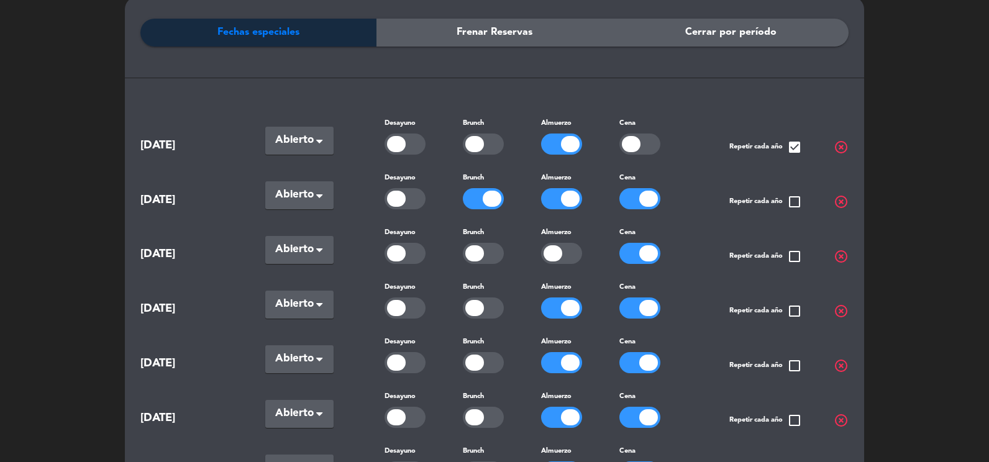
click at [484, 367] on div at bounding box center [483, 362] width 41 height 21
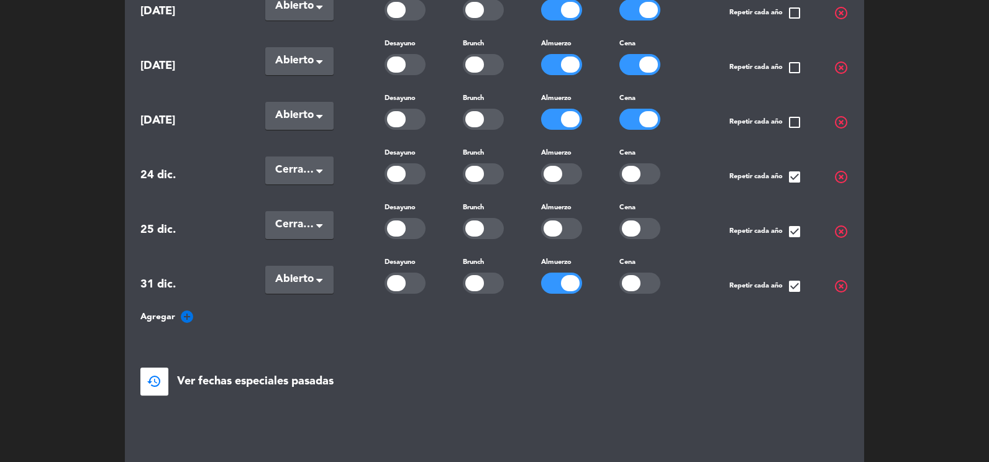
scroll to position [878, 0]
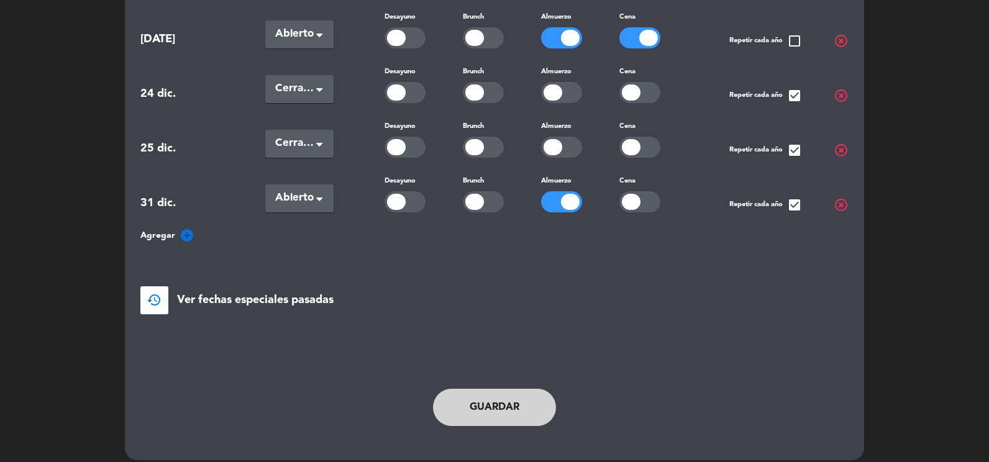
click at [482, 391] on button "Guardar" at bounding box center [494, 407] width 123 height 37
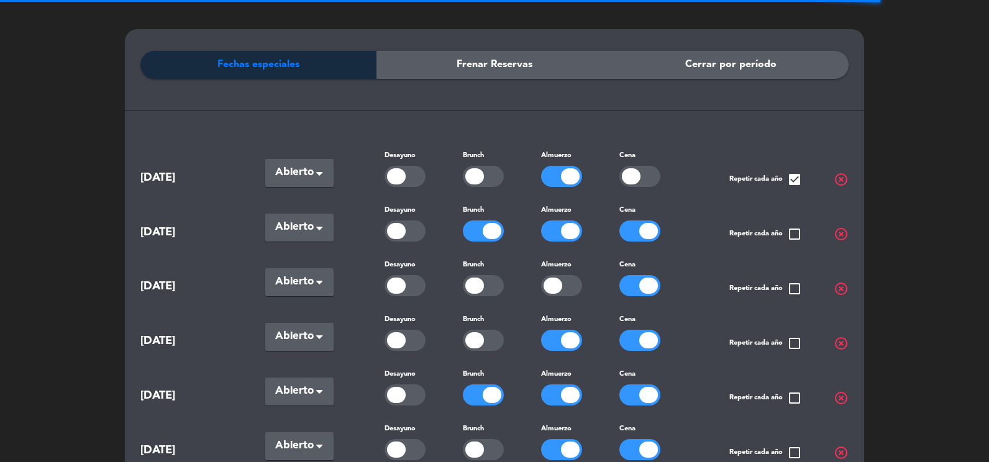
scroll to position [0, 0]
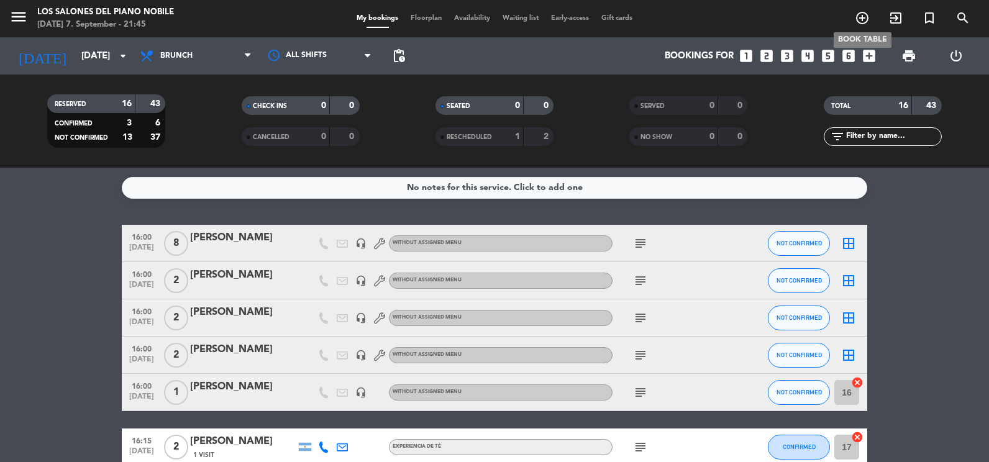
click at [866, 20] on icon "add_circle_outline" at bounding box center [861, 18] width 15 height 15
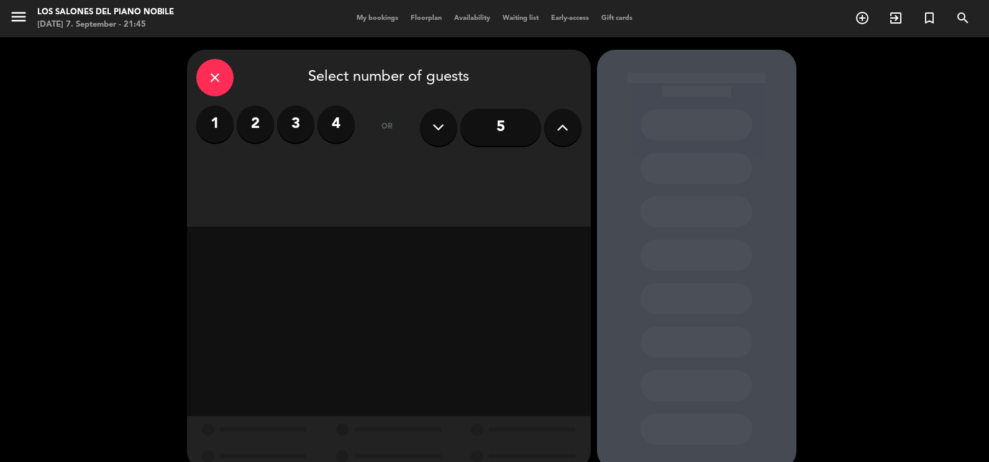
click at [258, 122] on label "2" at bounding box center [255, 124] width 37 height 37
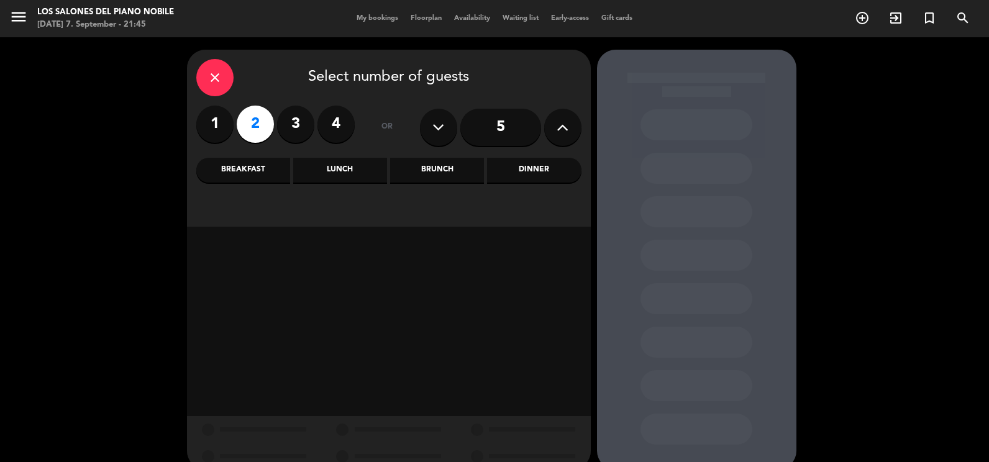
click at [457, 168] on div "Brunch" at bounding box center [437, 170] width 94 height 25
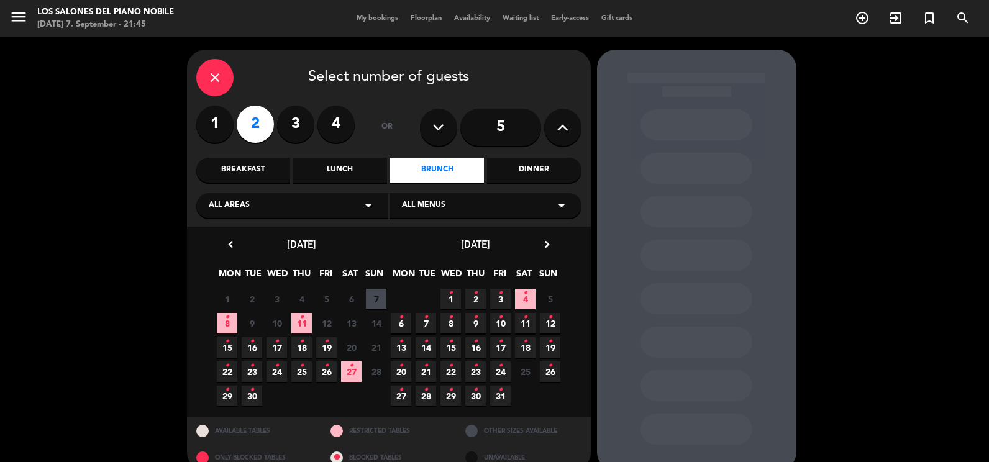
click at [302, 323] on icon "•" at bounding box center [301, 317] width 4 height 20
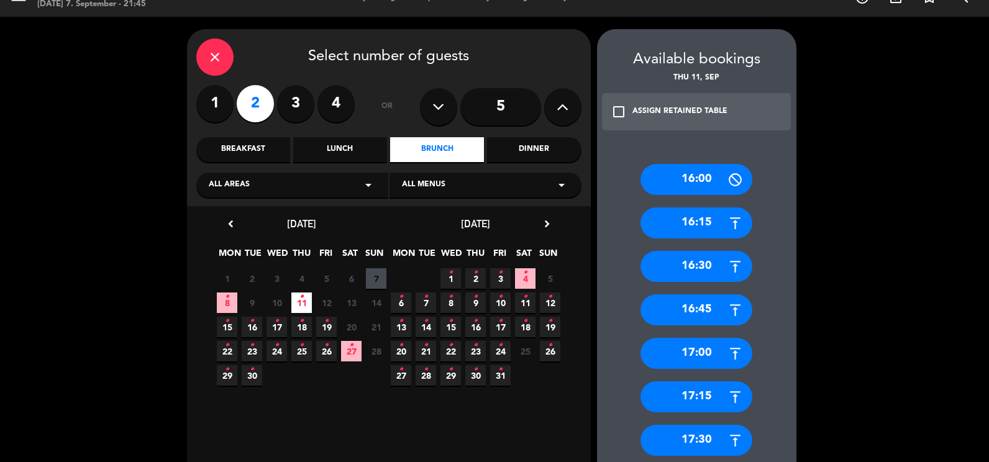
scroll to position [136, 0]
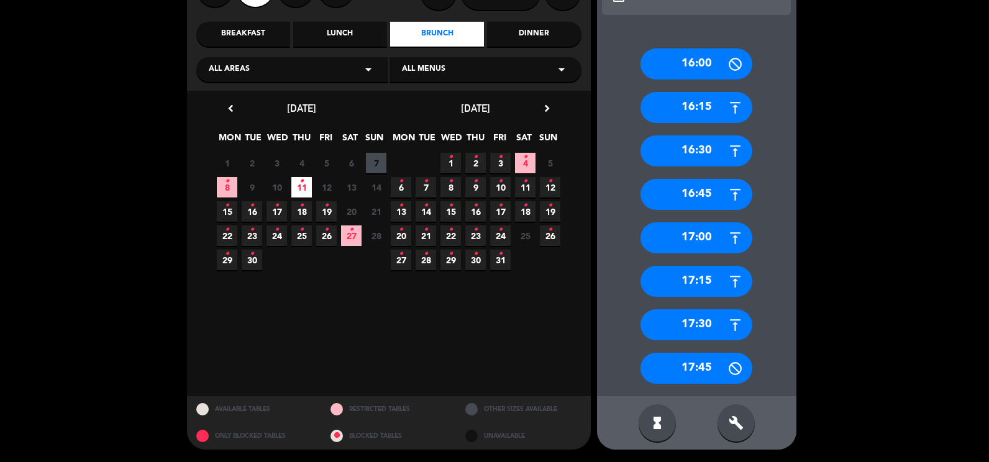
click at [709, 199] on div "16:45" at bounding box center [696, 194] width 112 height 31
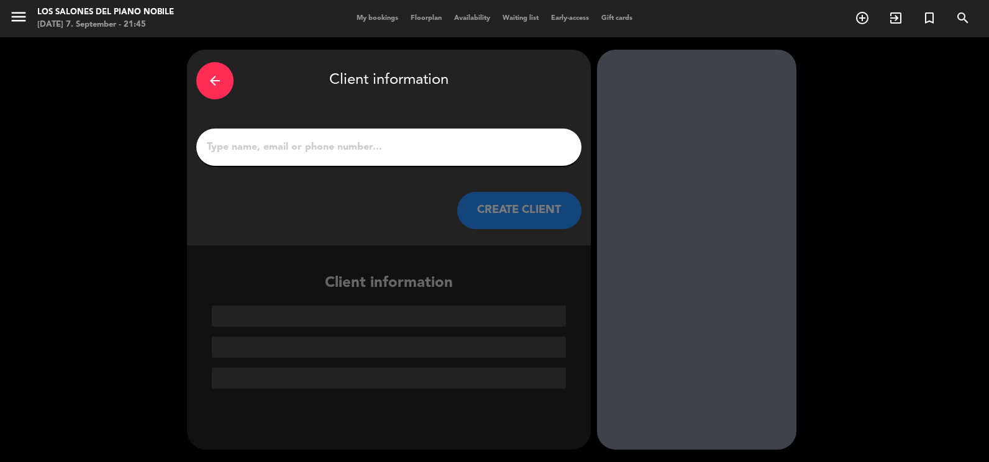
scroll to position [0, 0]
click at [305, 146] on input "1" at bounding box center [389, 146] width 366 height 17
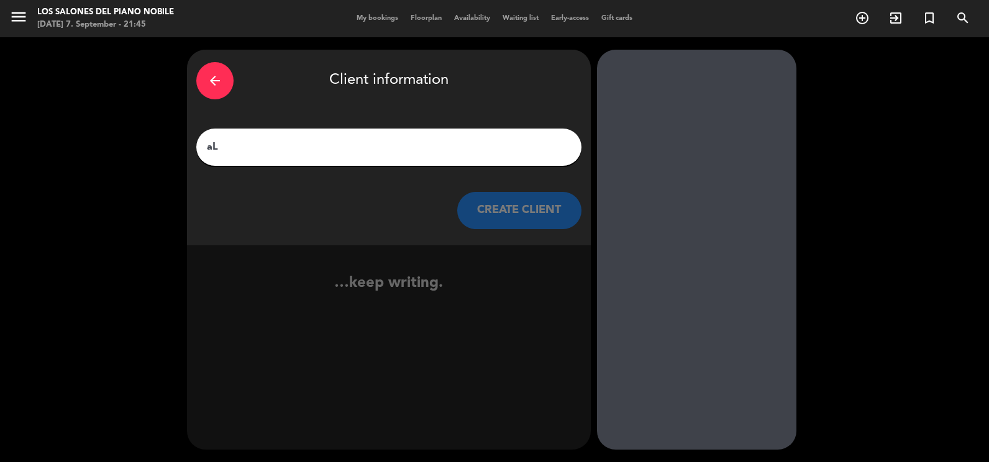
type input "a"
type input "Alma"
click at [540, 197] on button "CREATE CLIENT" at bounding box center [519, 210] width 124 height 37
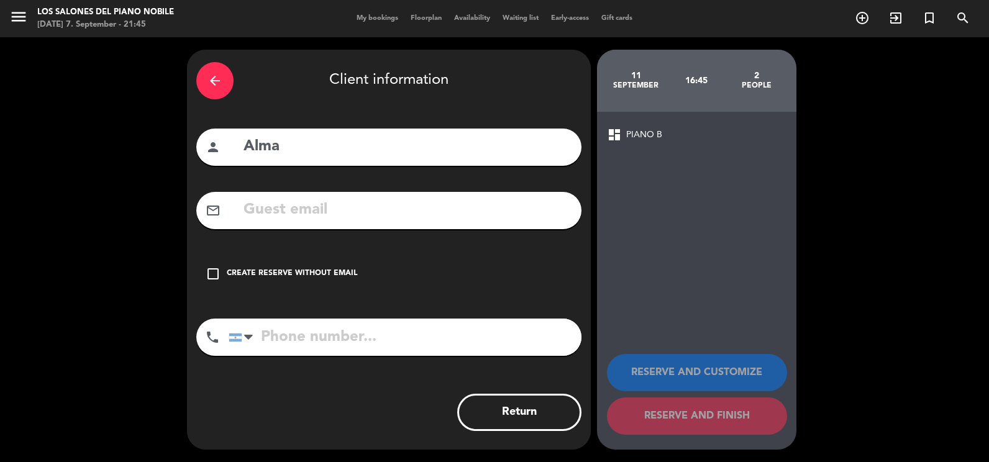
click at [266, 269] on div "Create reserve without email" at bounding box center [292, 274] width 130 height 12
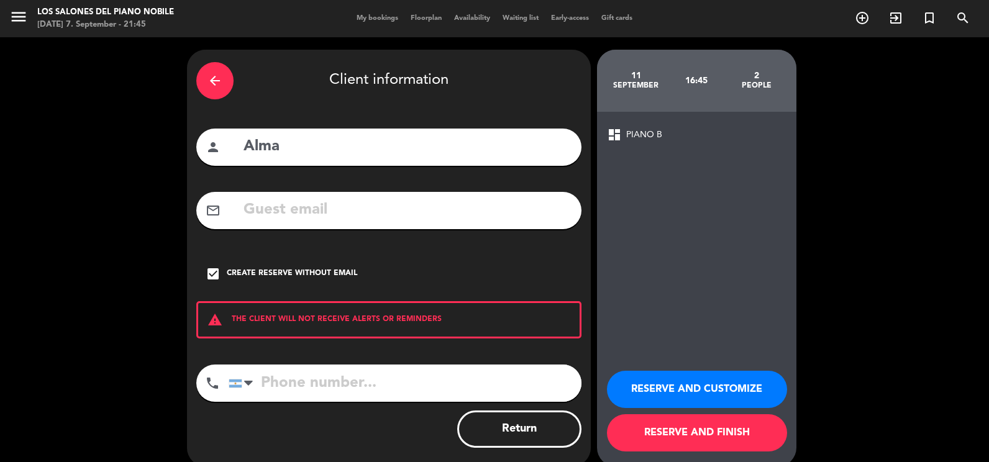
click at [701, 389] on button "RESERVE AND CUSTOMIZE" at bounding box center [697, 389] width 180 height 37
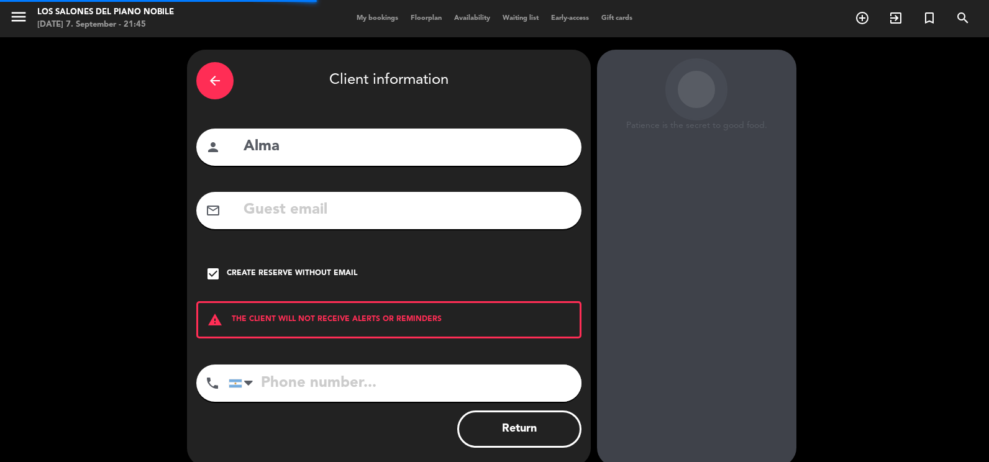
scroll to position [35, 0]
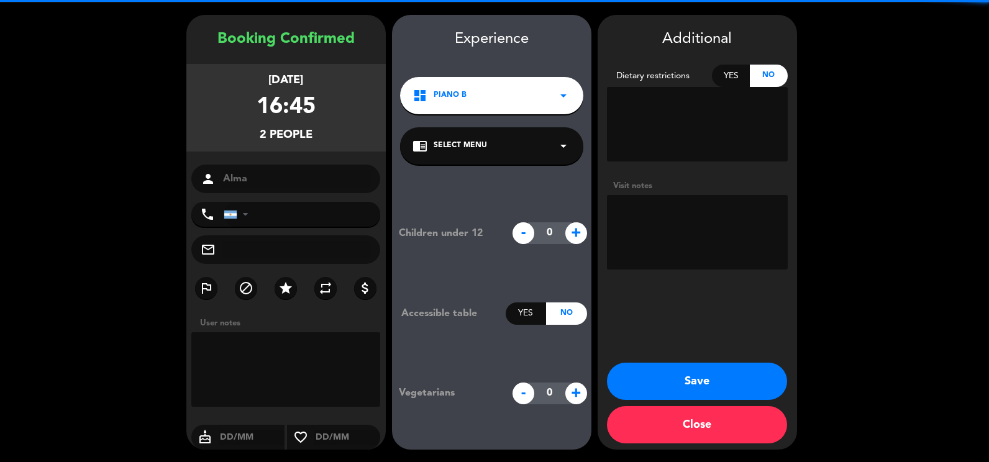
click at [681, 195] on textarea at bounding box center [697, 232] width 181 height 75
click at [676, 212] on textarea at bounding box center [697, 232] width 181 height 75
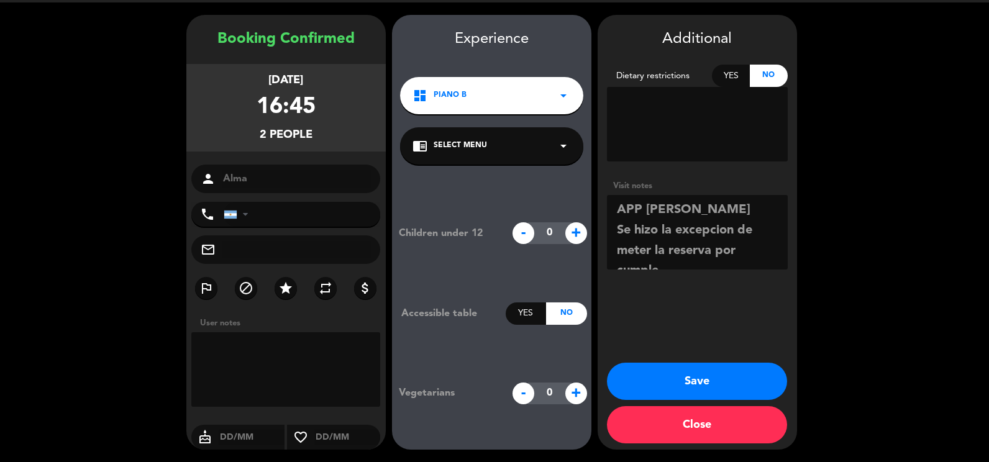
scroll to position [9, 0]
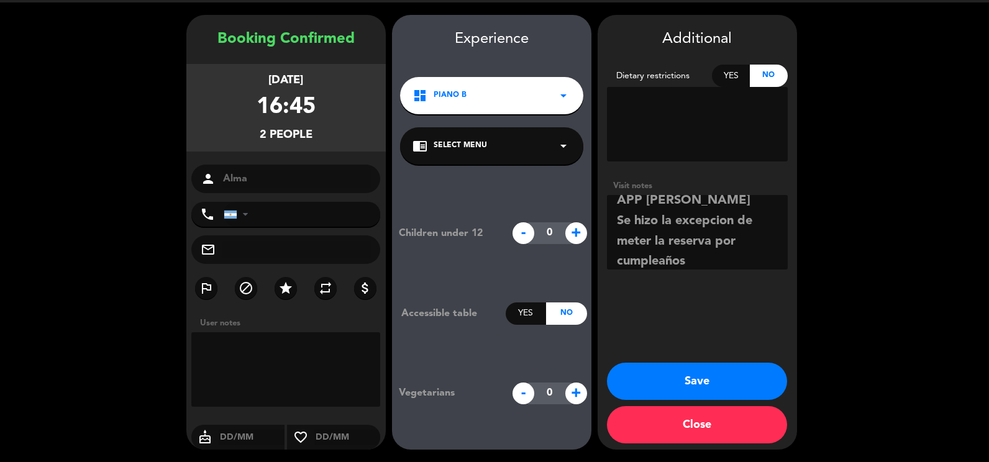
paste textarea "V-Y2XDY-BUEPH"
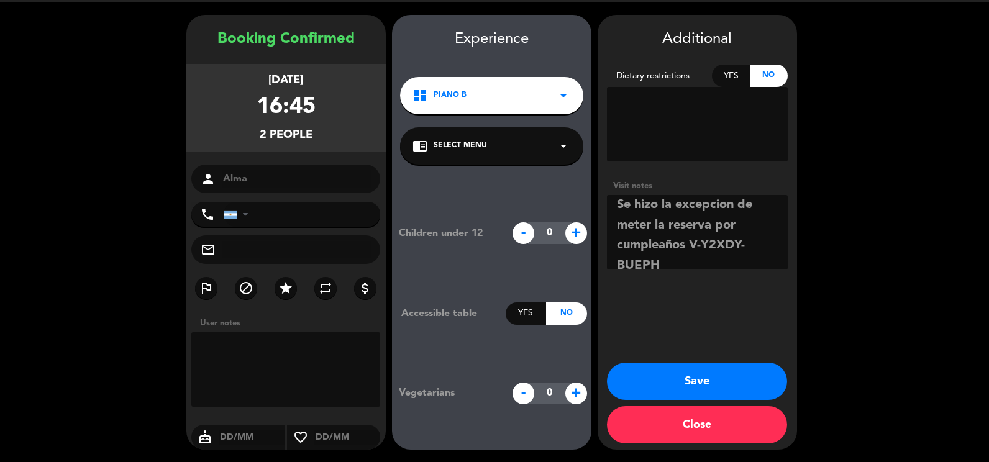
scroll to position [37, 0]
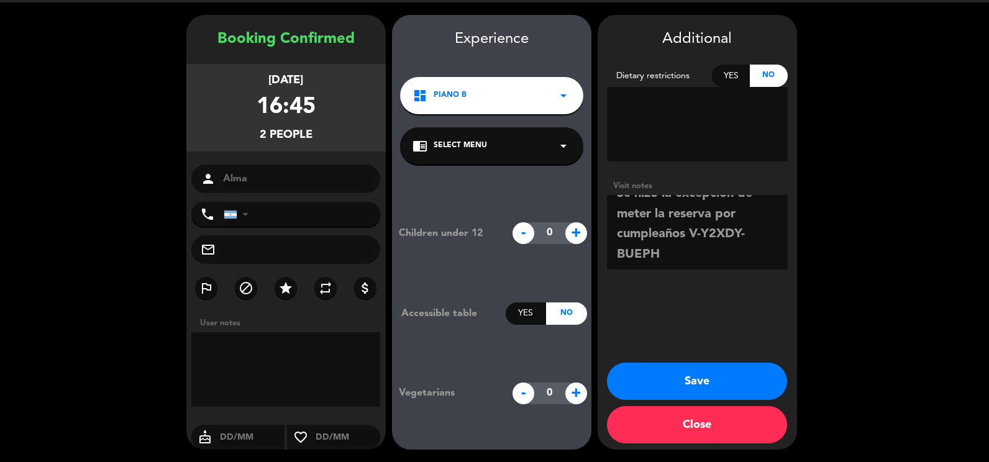
click at [684, 236] on textarea at bounding box center [697, 232] width 181 height 75
type textarea "APP Jazmin Se hizo la excepcion de meter la reserva por cumpleaños, se le pidio…"
click at [679, 379] on button "Save" at bounding box center [697, 381] width 180 height 37
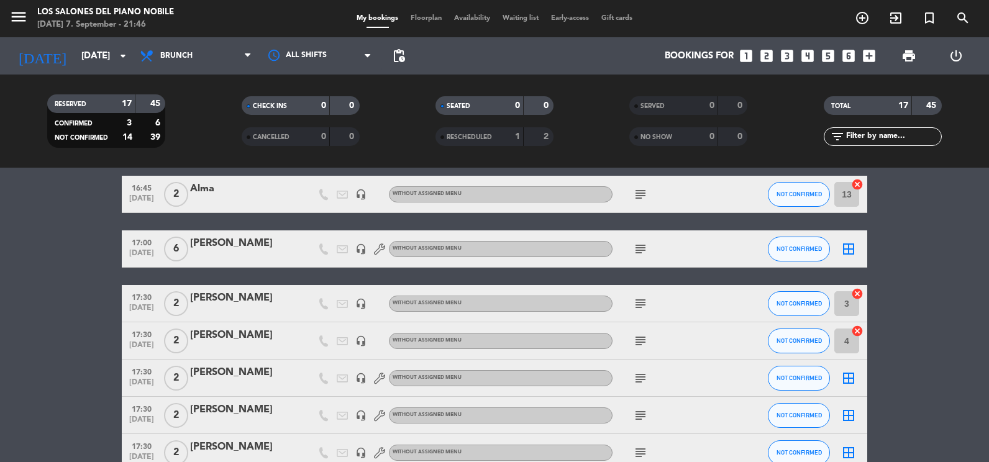
scroll to position [359, 0]
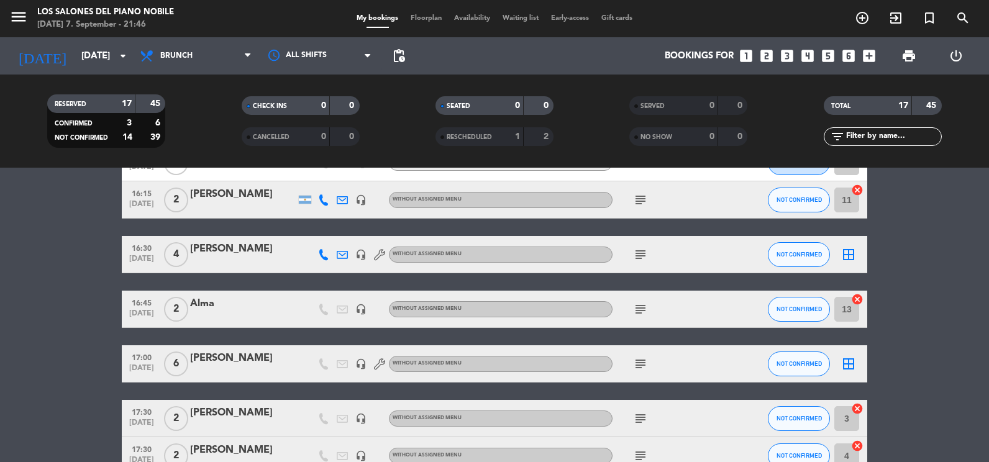
click at [638, 309] on icon "subject" at bounding box center [640, 309] width 15 height 15
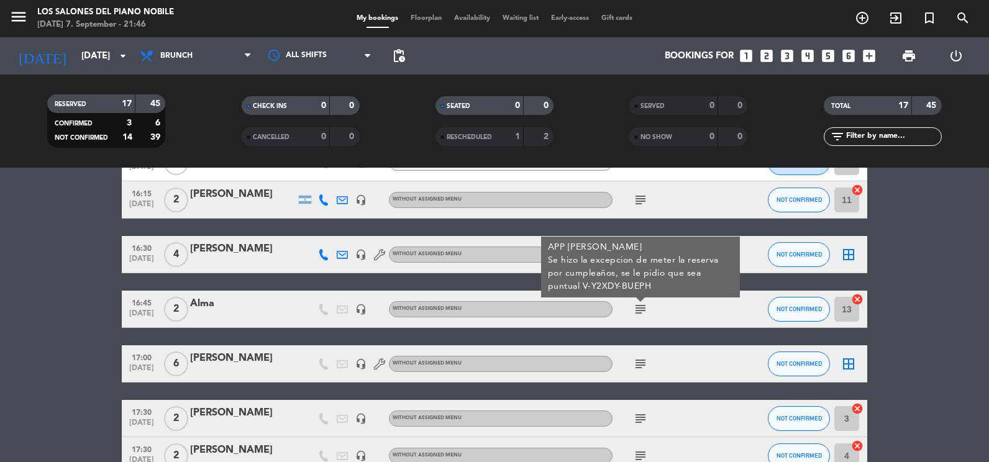
click at [24, 16] on icon "menu" at bounding box center [18, 16] width 19 height 19
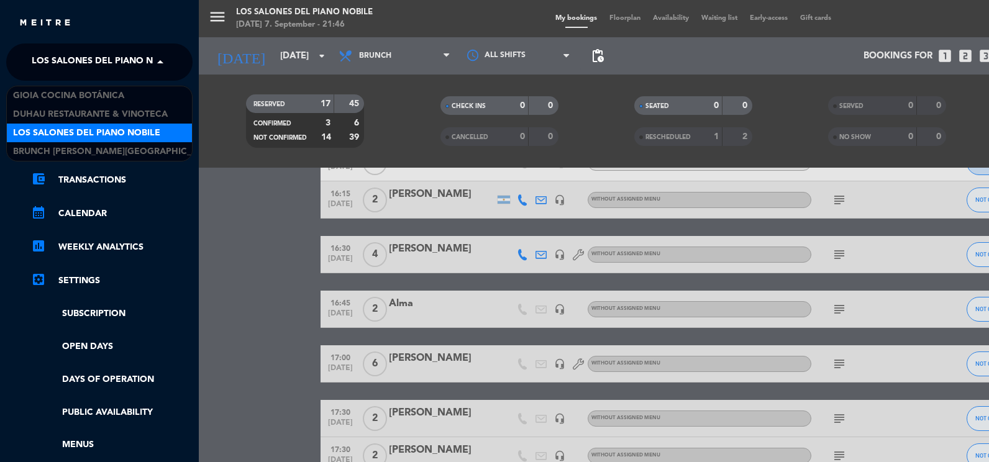
click at [79, 64] on span "Los Salones del Piano Nobile" at bounding box center [105, 62] width 147 height 26
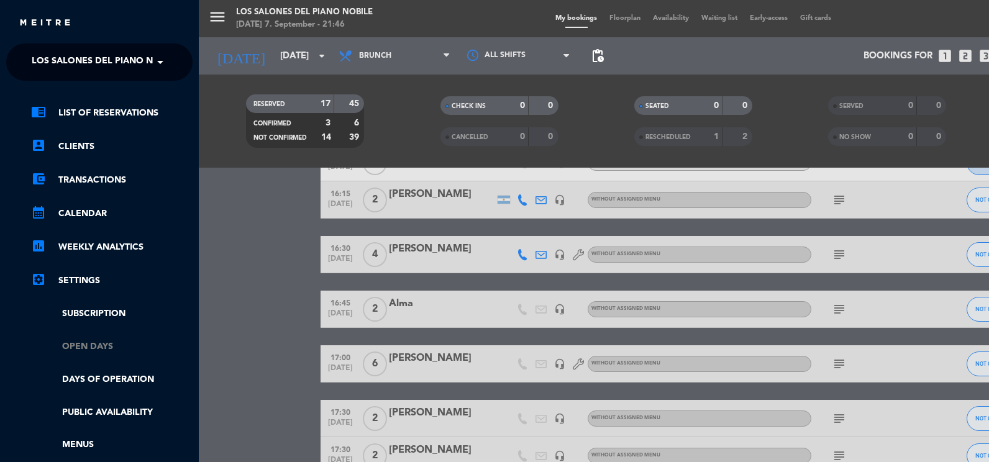
click at [101, 344] on link "Open Days" at bounding box center [111, 347] width 161 height 14
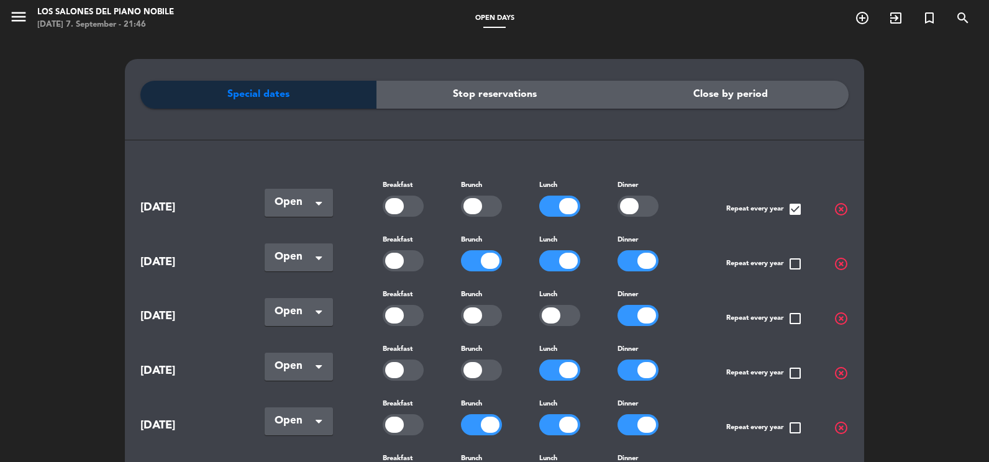
click at [483, 426] on div at bounding box center [490, 425] width 19 height 16
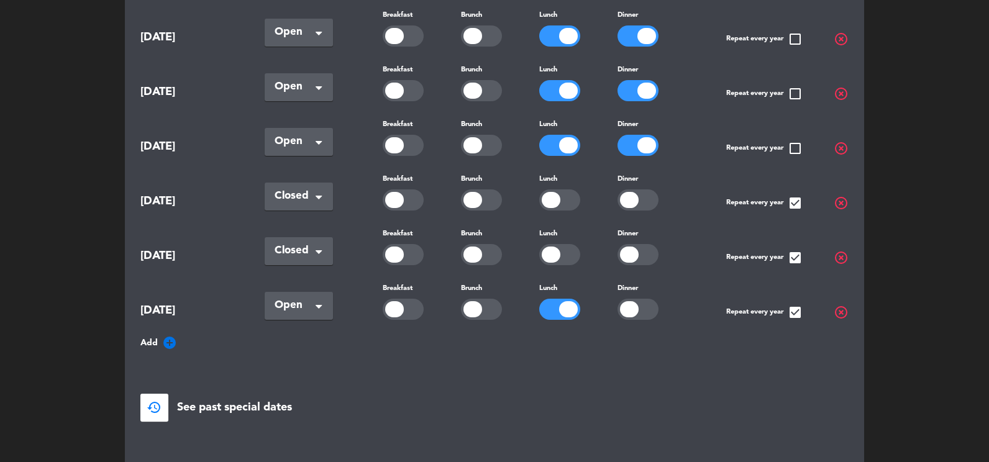
scroll to position [878, 0]
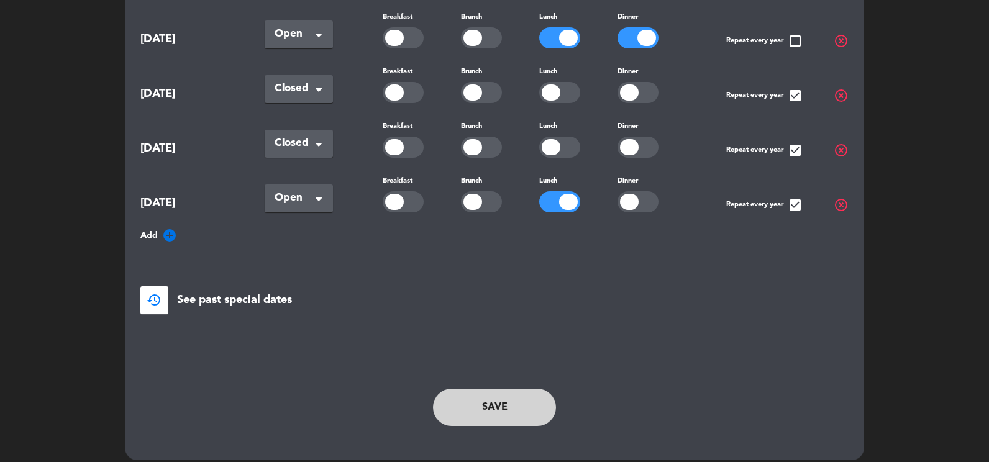
click at [473, 394] on button "Save" at bounding box center [494, 407] width 123 height 37
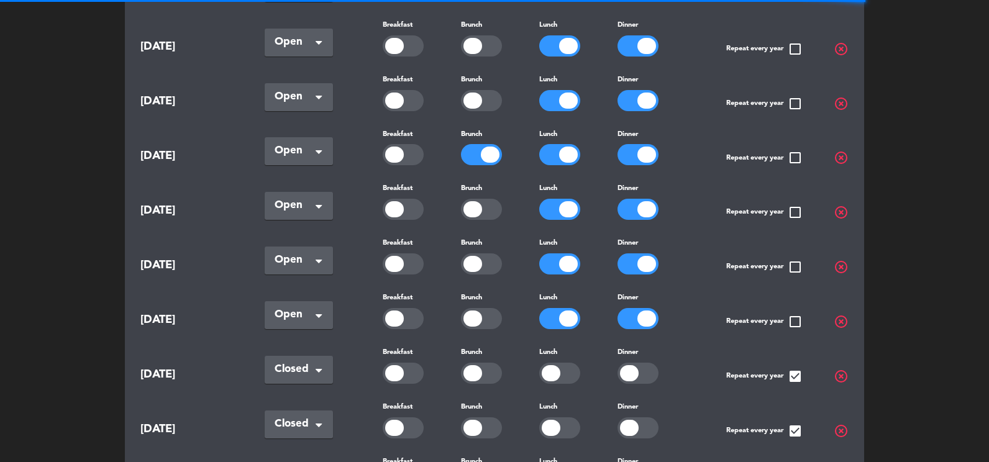
scroll to position [568, 0]
